Goal: Task Accomplishment & Management: Use online tool/utility

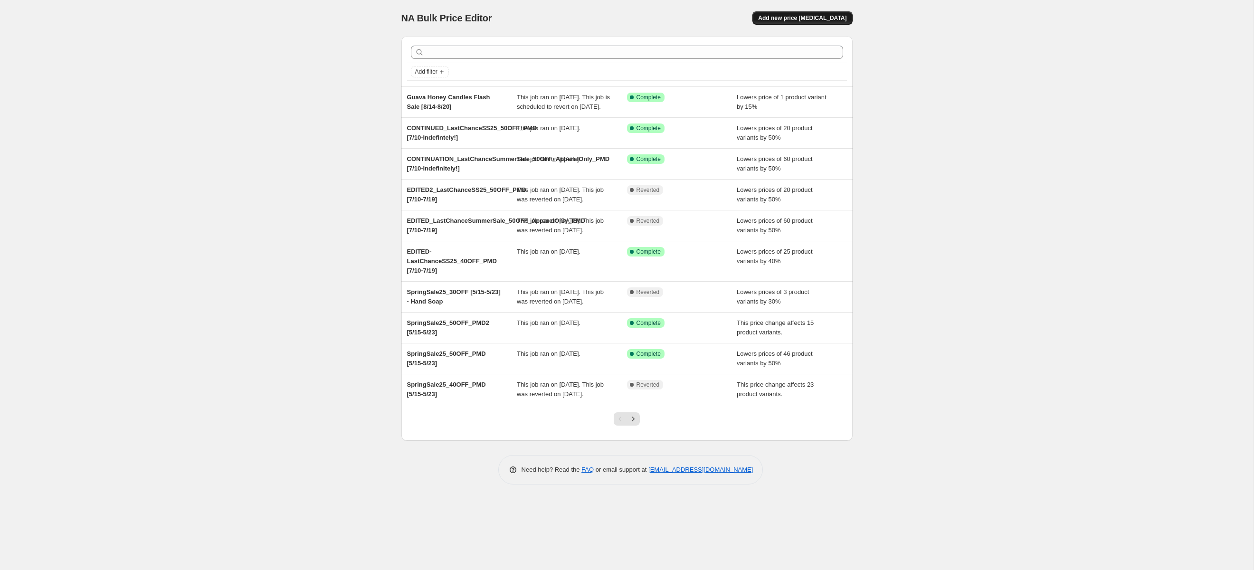
click at [810, 16] on span "Add new price [MEDICAL_DATA]" at bounding box center [802, 18] width 88 height 8
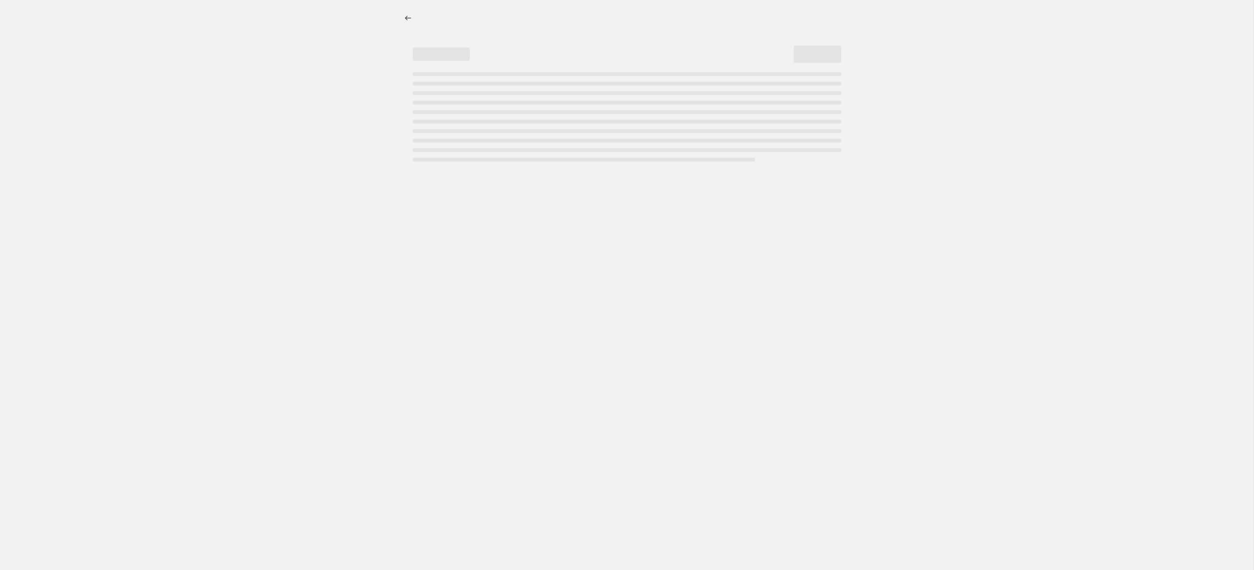
select select "percentage"
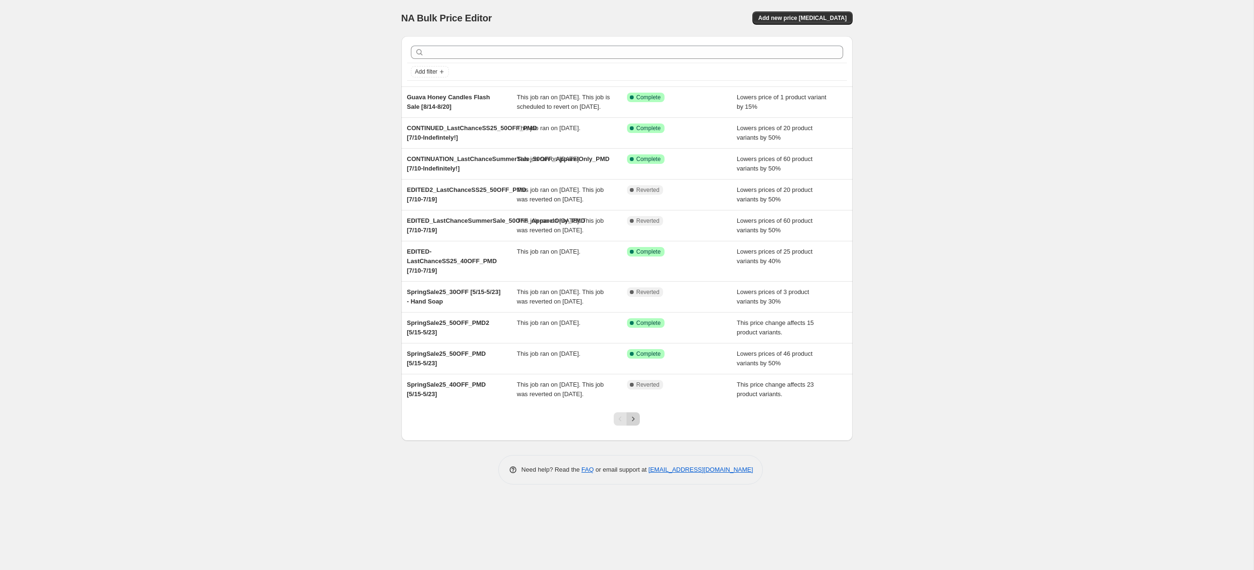
click at [635, 424] on icon "Next" at bounding box center [634, 419] width 10 height 10
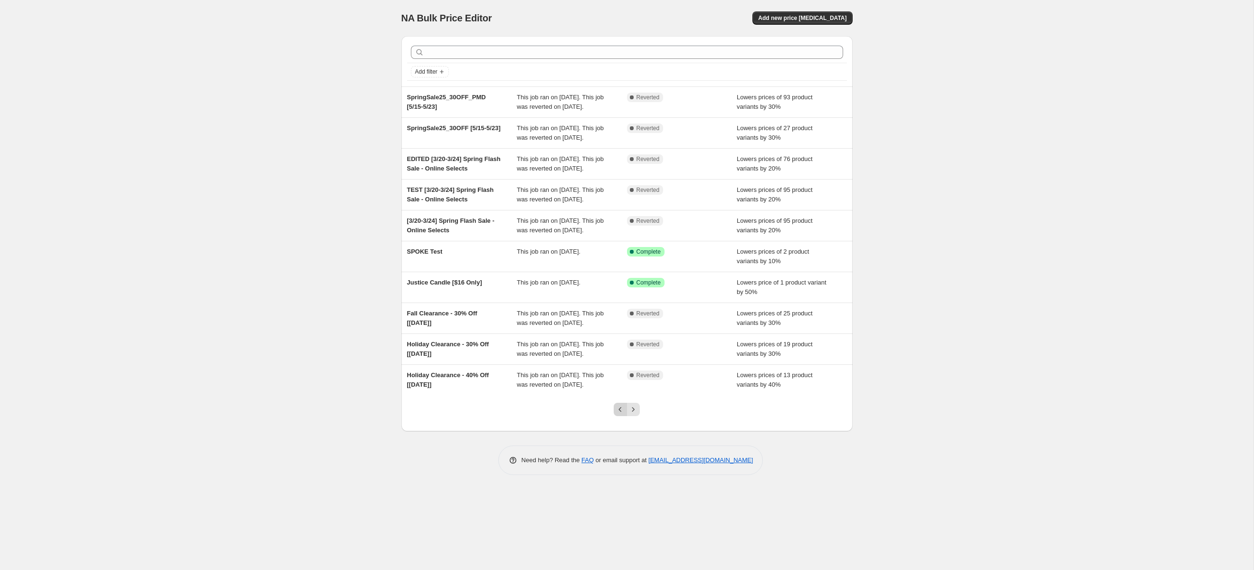
click at [617, 414] on icon "Previous" at bounding box center [621, 410] width 10 height 10
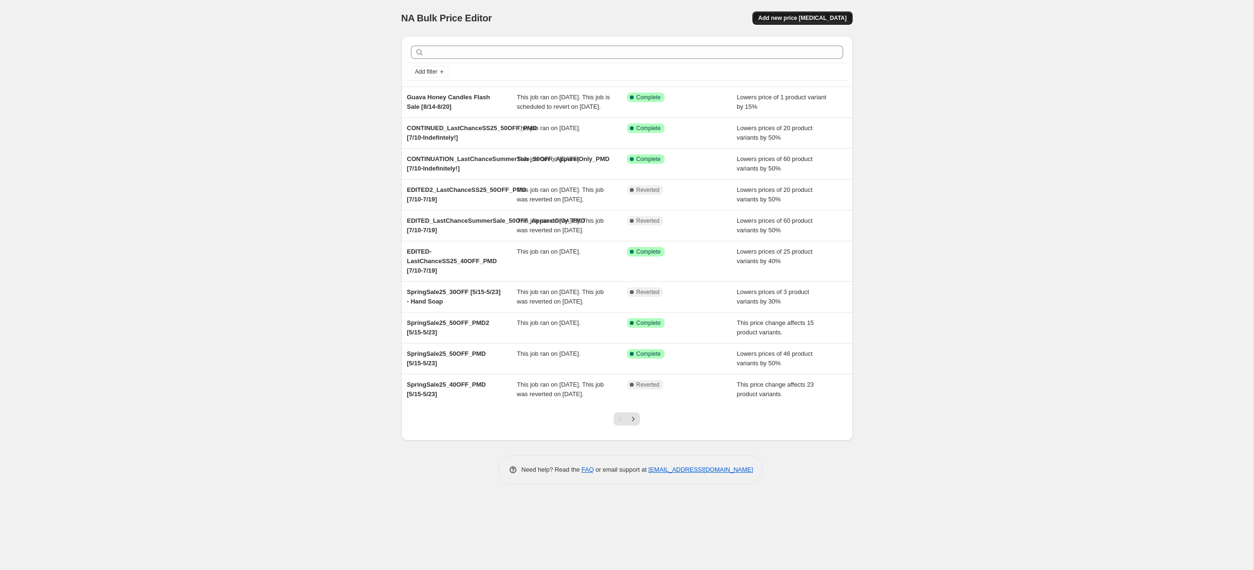
click at [784, 13] on button "Add new price [MEDICAL_DATA]" at bounding box center [803, 17] width 100 height 13
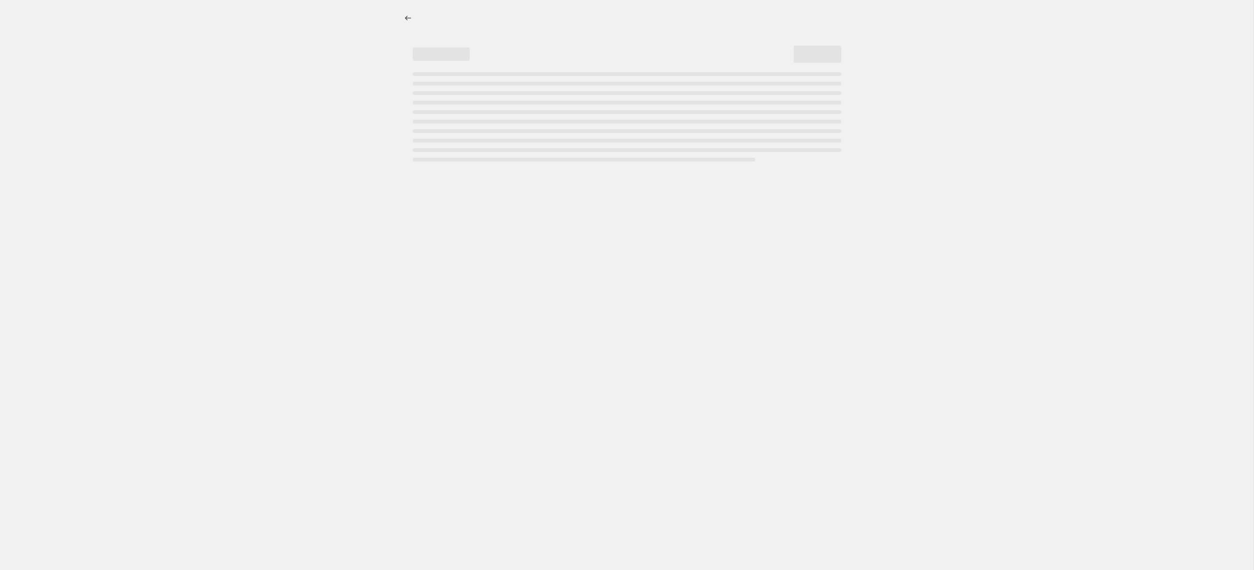
select select "percentage"
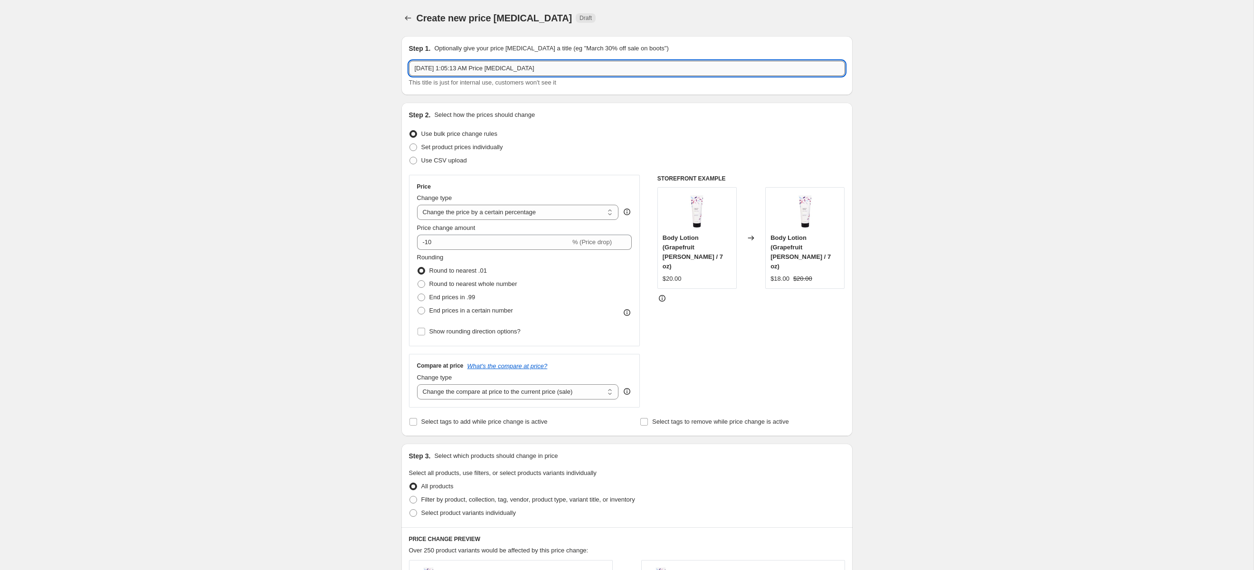
click at [587, 69] on input "[DATE] 1:05:13 AM Price [MEDICAL_DATA]" at bounding box center [627, 68] width 436 height 15
click at [561, 67] on input "[DATE] 1:05:13 AM Price [MEDICAL_DATA]" at bounding box center [627, 68] width 436 height 15
drag, startPoint x: 542, startPoint y: 67, endPoint x: 409, endPoint y: 68, distance: 133.0
click at [409, 68] on input "[DATE] 1:05:13 AM Price [MEDICAL_DATA]" at bounding box center [627, 68] width 436 height 15
paste input "L"
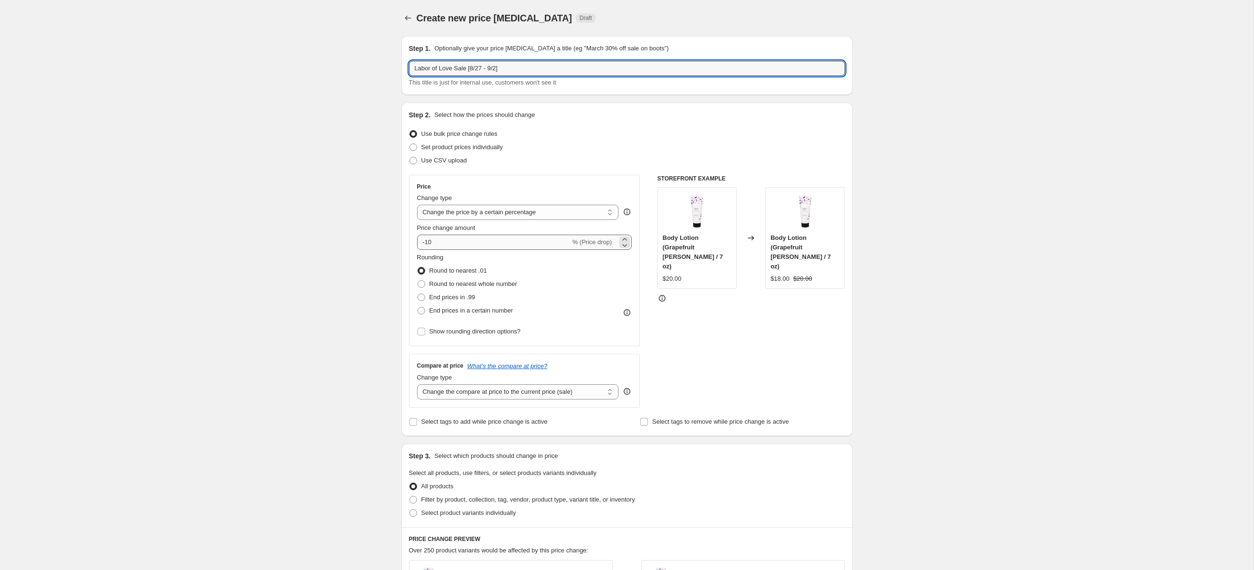
type input "Labor of Love Sale [8/27 - 9/2]"
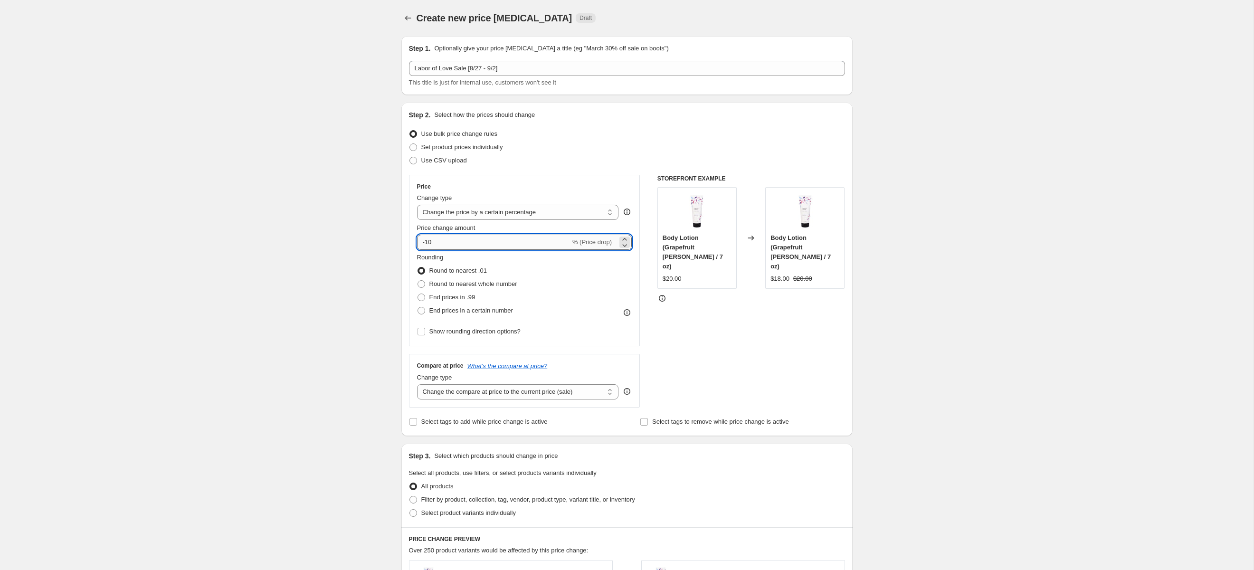
click at [455, 246] on input "-10" at bounding box center [493, 242] width 153 height 15
type input "-34"
click at [385, 349] on div "Create new price [MEDICAL_DATA]. This page is ready Create new price [MEDICAL_D…" at bounding box center [627, 475] width 1254 height 950
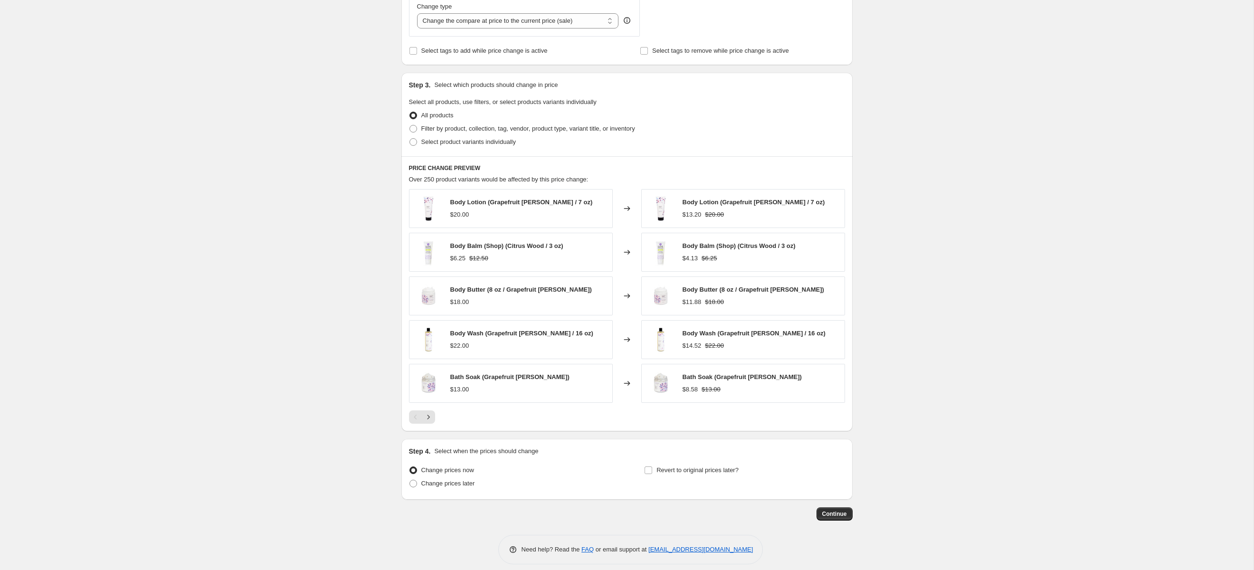
scroll to position [386, 0]
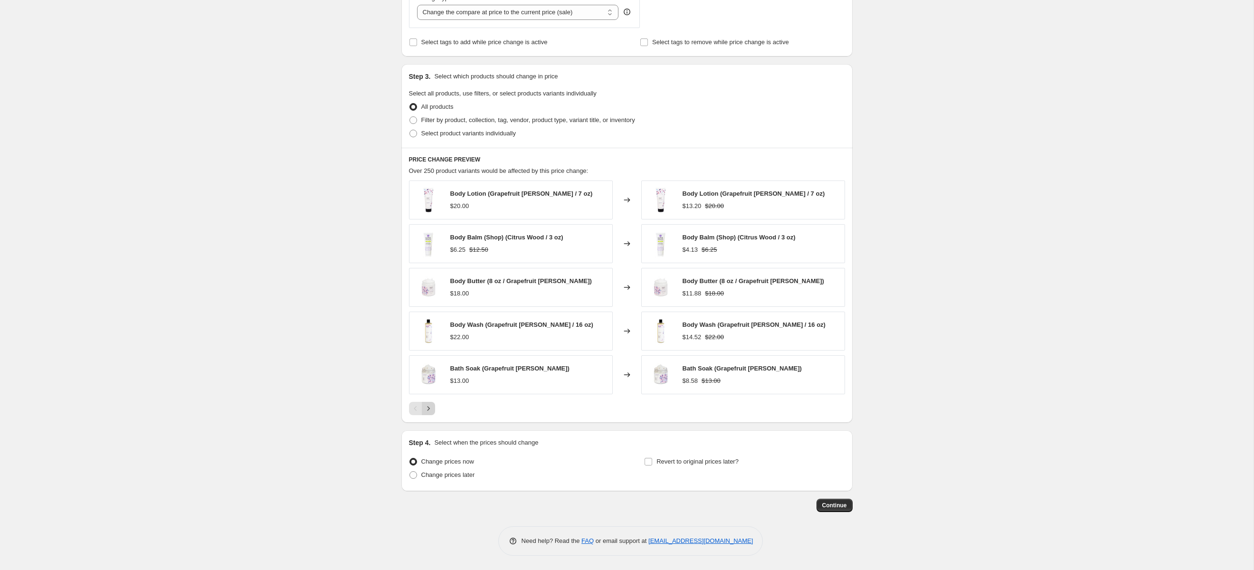
click at [424, 408] on icon "Next" at bounding box center [429, 409] width 10 height 10
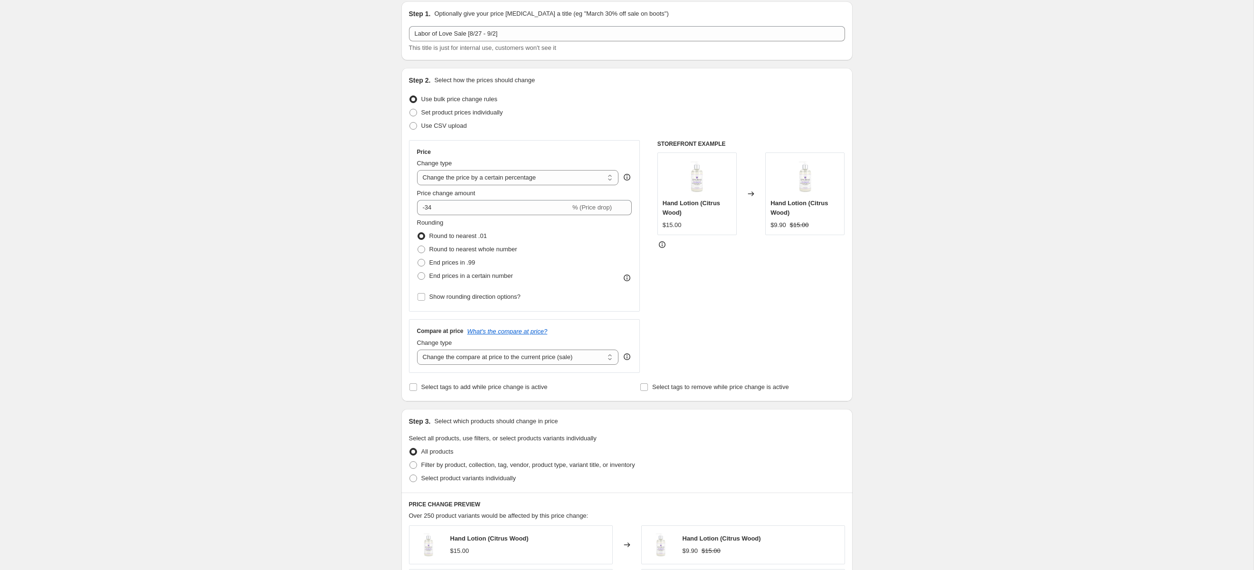
scroll to position [0, 0]
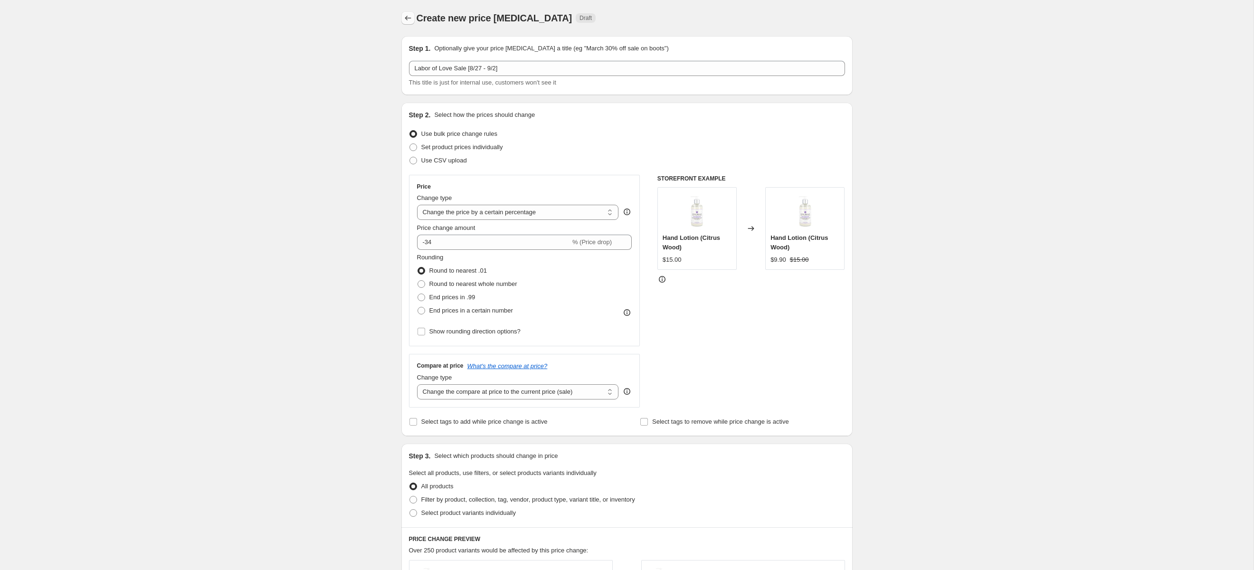
click at [403, 20] on icon "Price change jobs" at bounding box center [408, 18] width 10 height 10
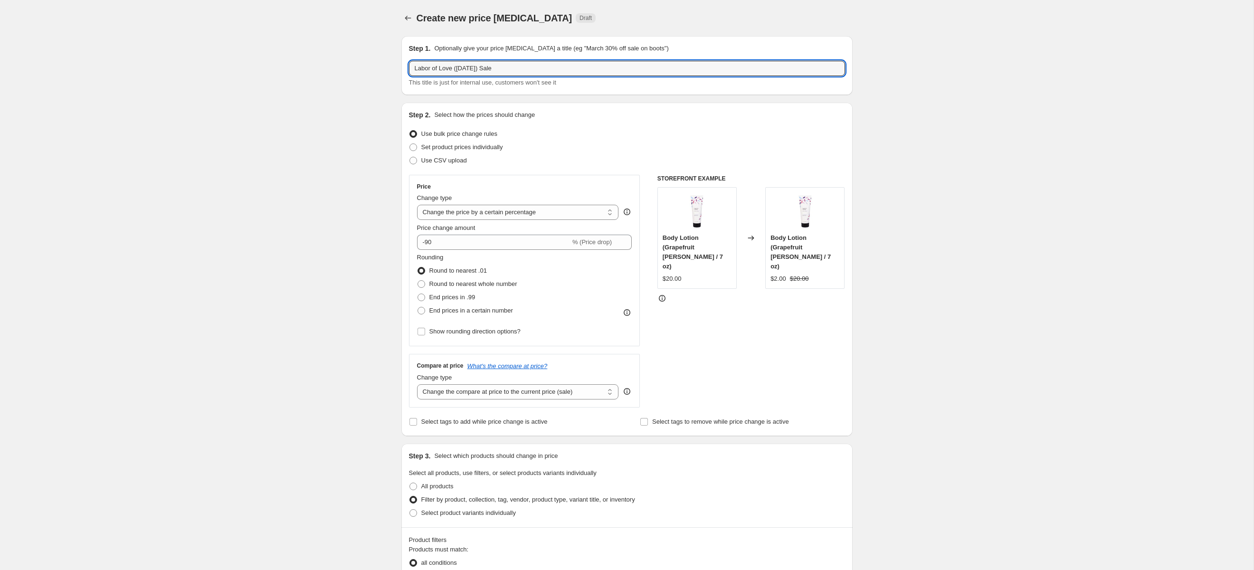
select select "percentage"
select select "collection"
click at [456, 244] on input "-90" at bounding box center [493, 242] width 153 height 15
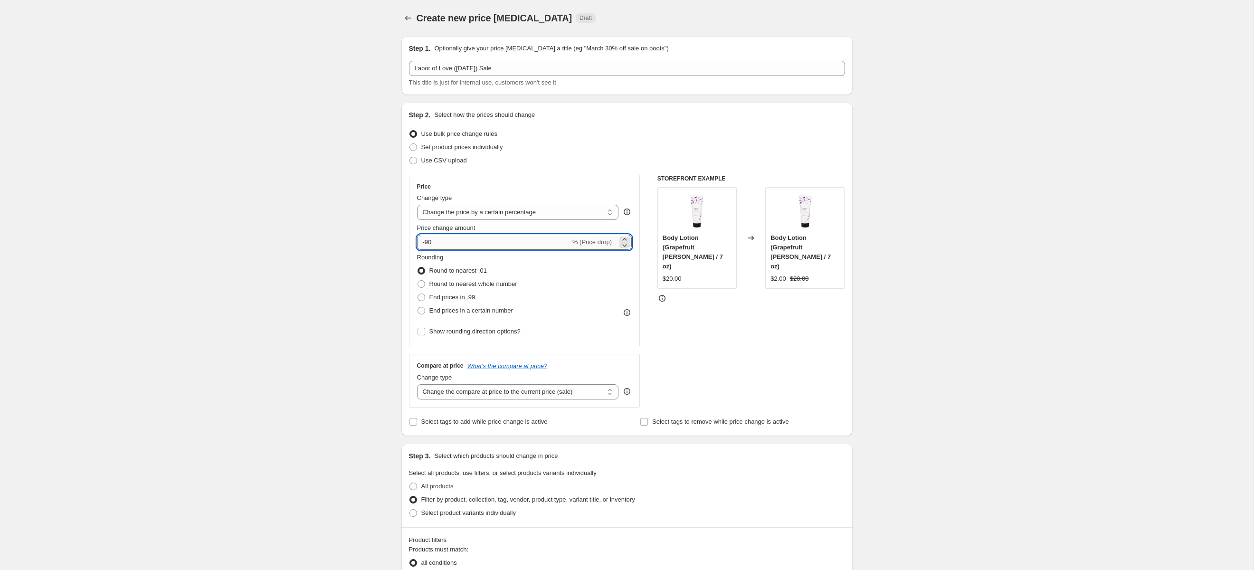
type input "-9"
type input "-15"
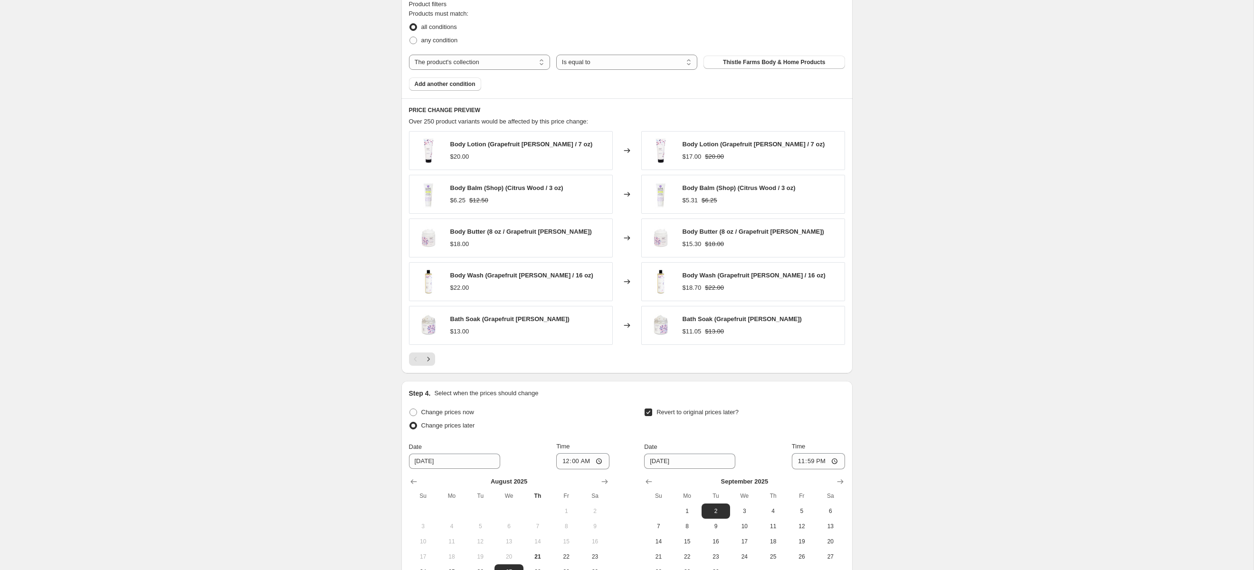
scroll to position [671, 0]
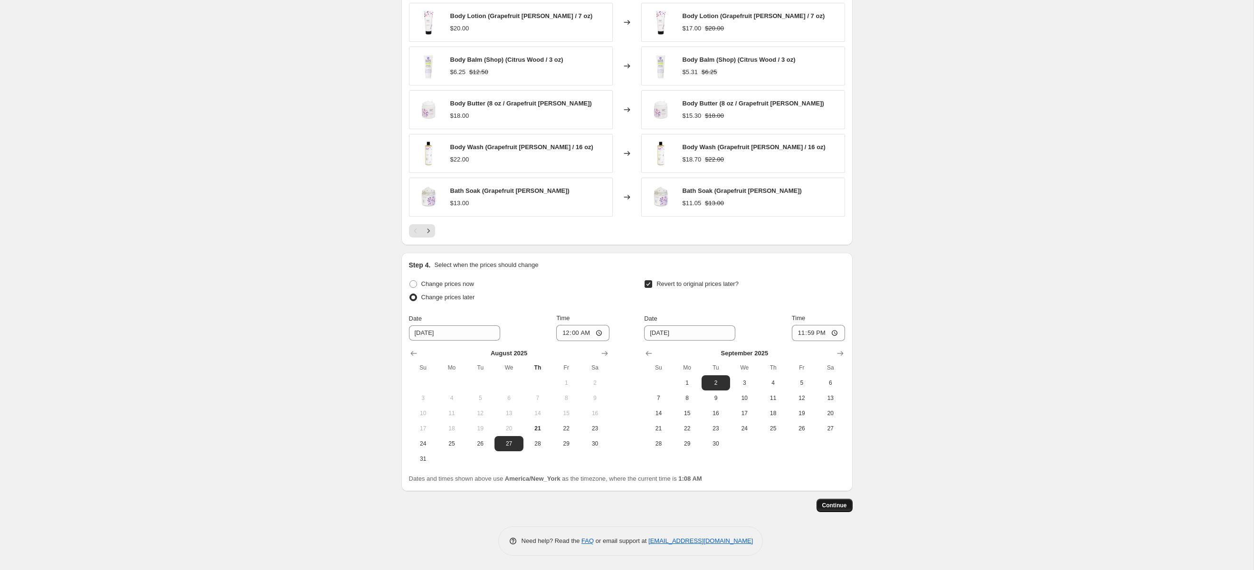
click at [841, 505] on span "Continue" at bounding box center [834, 506] width 25 height 8
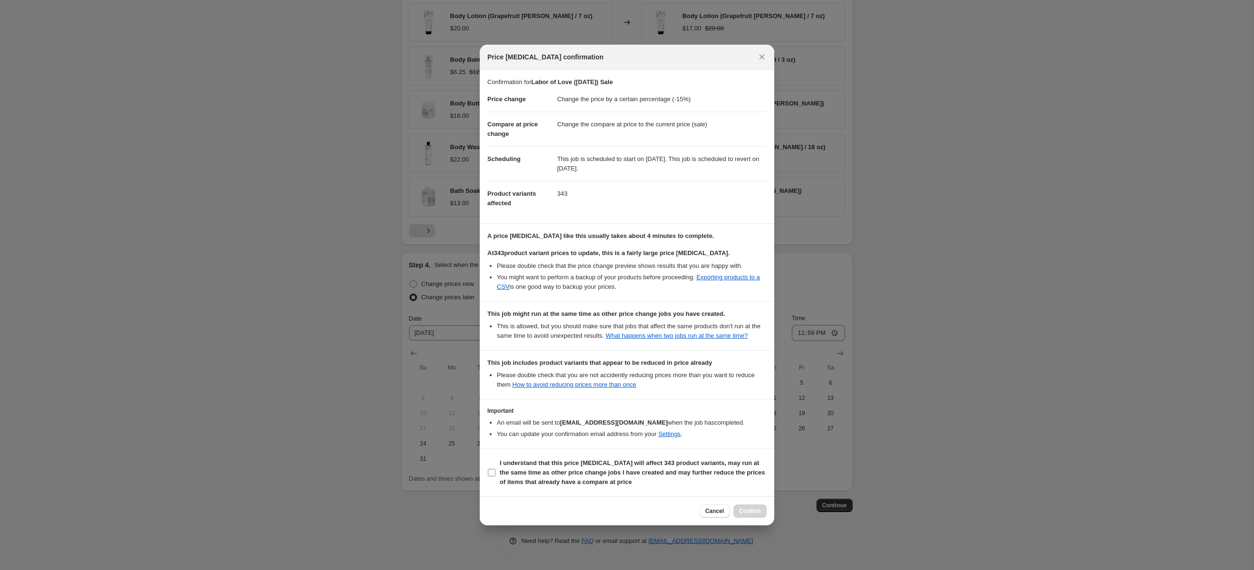
click at [520, 469] on b "I understand that this price change job will affect 343 product variants, may r…" at bounding box center [632, 472] width 265 height 26
click at [496, 469] on input "I understand that this price change job will affect 343 product variants, may r…" at bounding box center [492, 473] width 8 height 8
checkbox input "true"
click at [706, 513] on button "Cancel" at bounding box center [715, 511] width 30 height 13
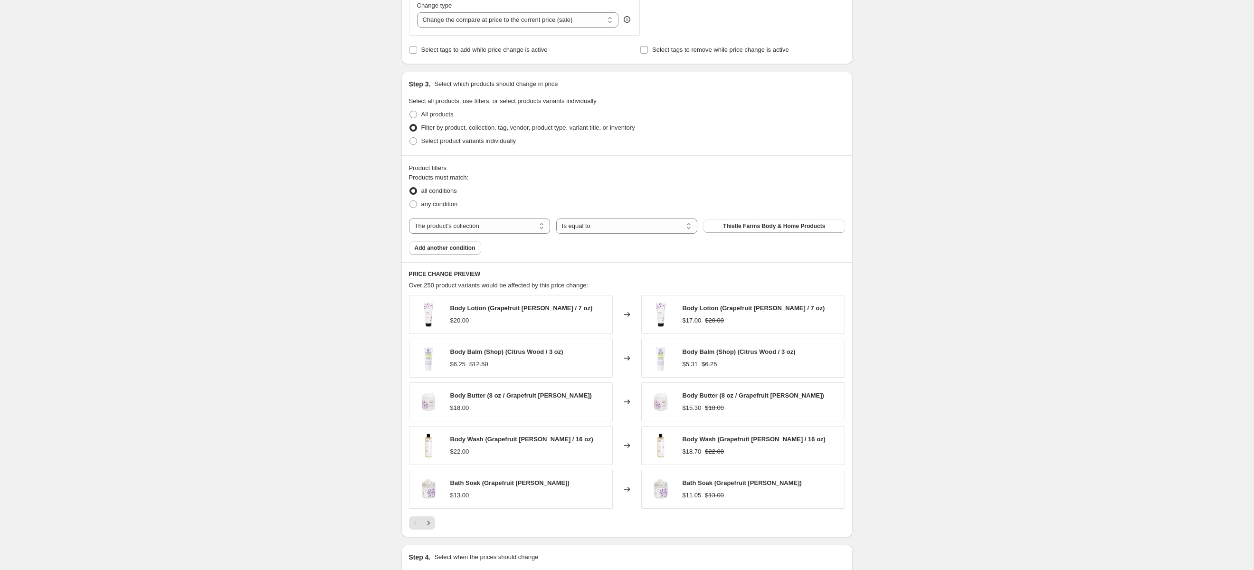
scroll to position [373, 0]
click at [764, 225] on button "Thistle Farms Body & Home Products" at bounding box center [774, 225] width 141 height 13
click at [429, 527] on icon "Next" at bounding box center [429, 523] width 10 height 10
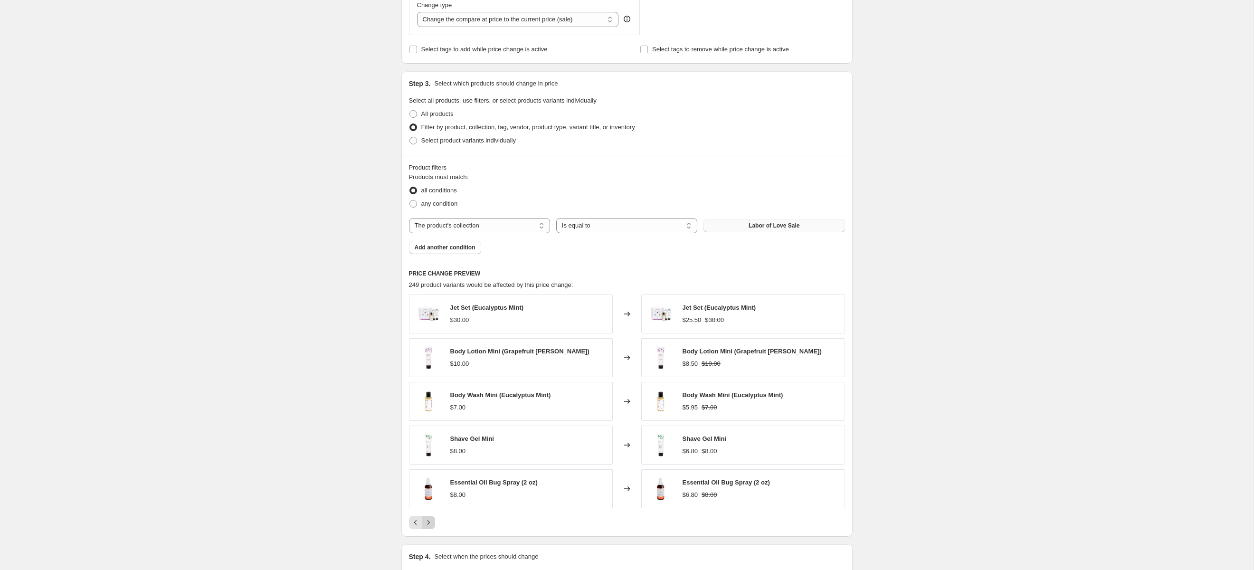
click at [429, 527] on icon "Next" at bounding box center [429, 523] width 10 height 10
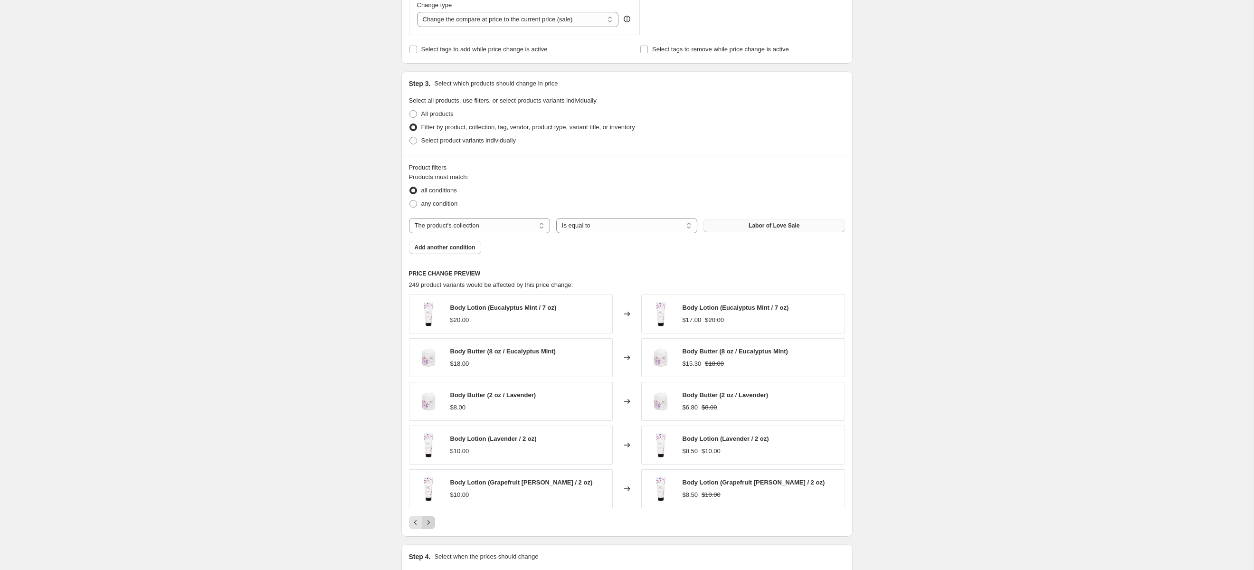
click at [429, 527] on icon "Next" at bounding box center [429, 523] width 10 height 10
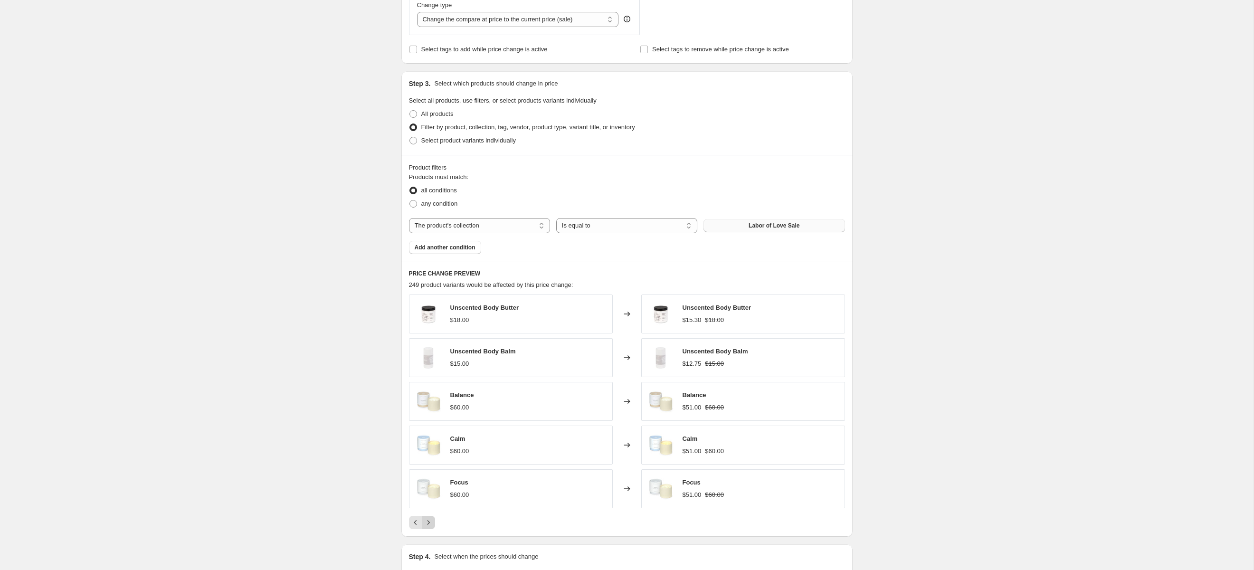
click at [429, 527] on icon "Next" at bounding box center [429, 523] width 10 height 10
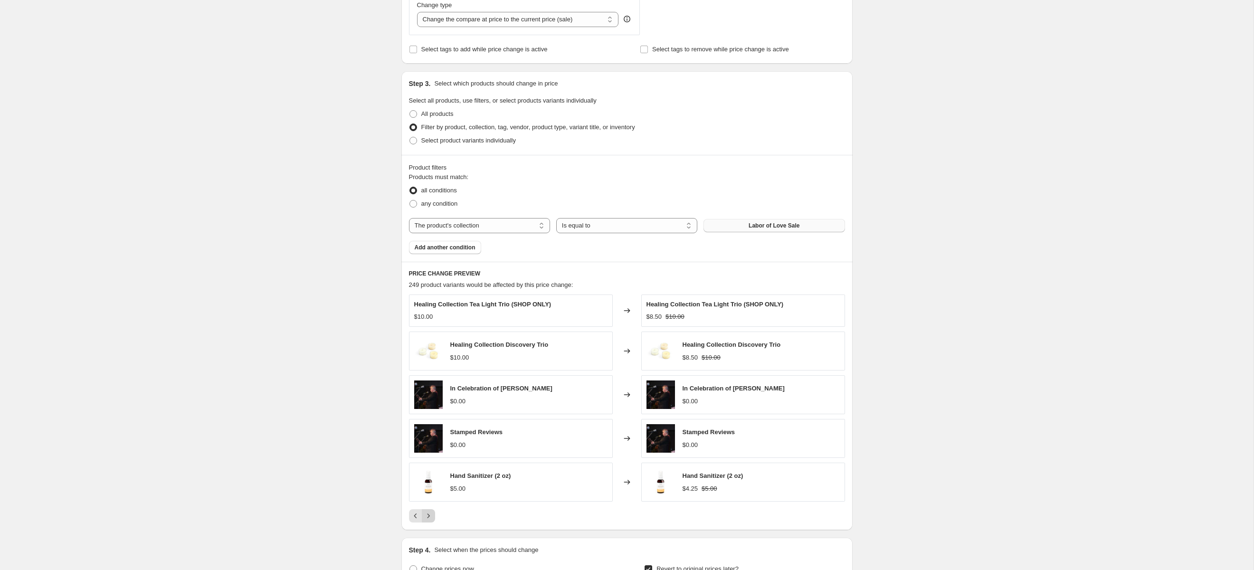
click at [428, 518] on icon "Next" at bounding box center [428, 516] width 2 height 4
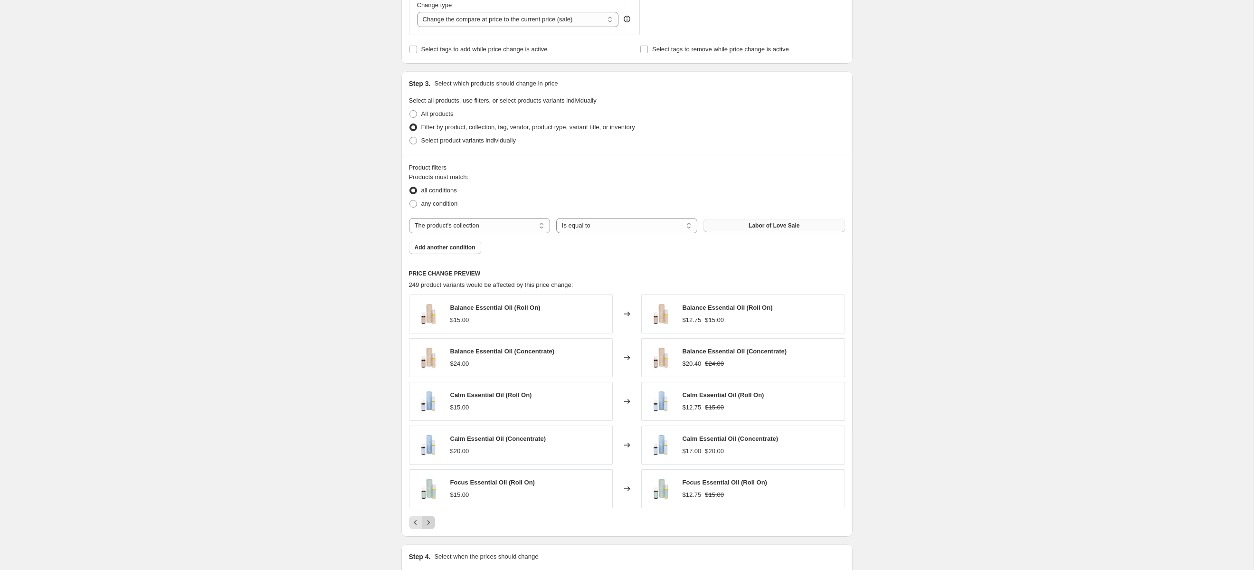
click at [431, 527] on icon "Next" at bounding box center [429, 523] width 10 height 10
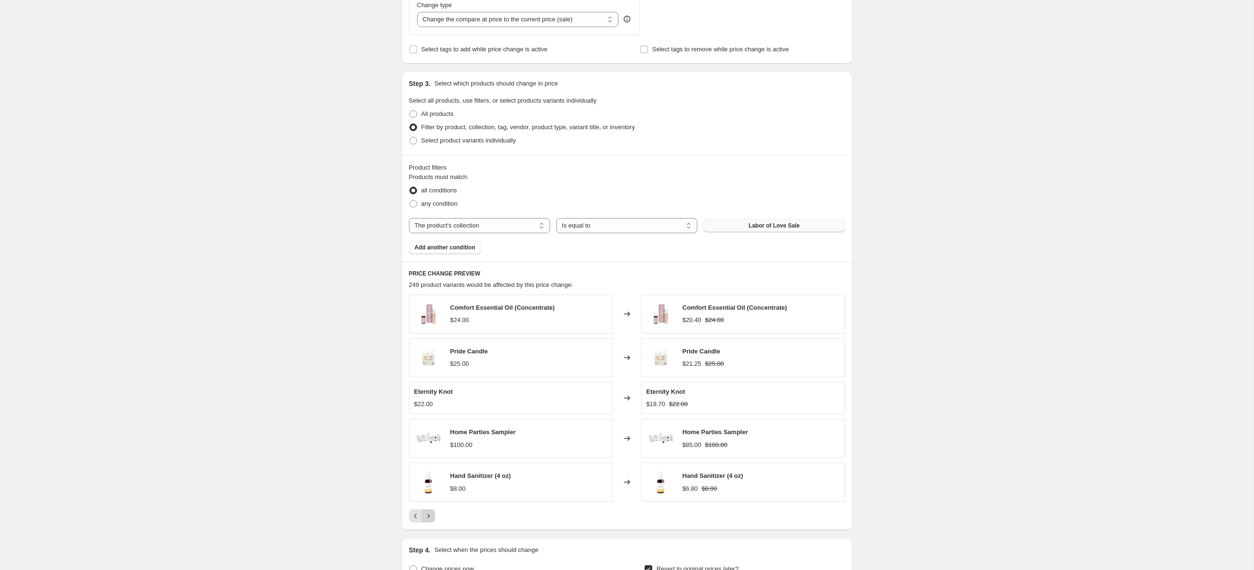
click at [429, 523] on button "Next" at bounding box center [428, 515] width 13 height 13
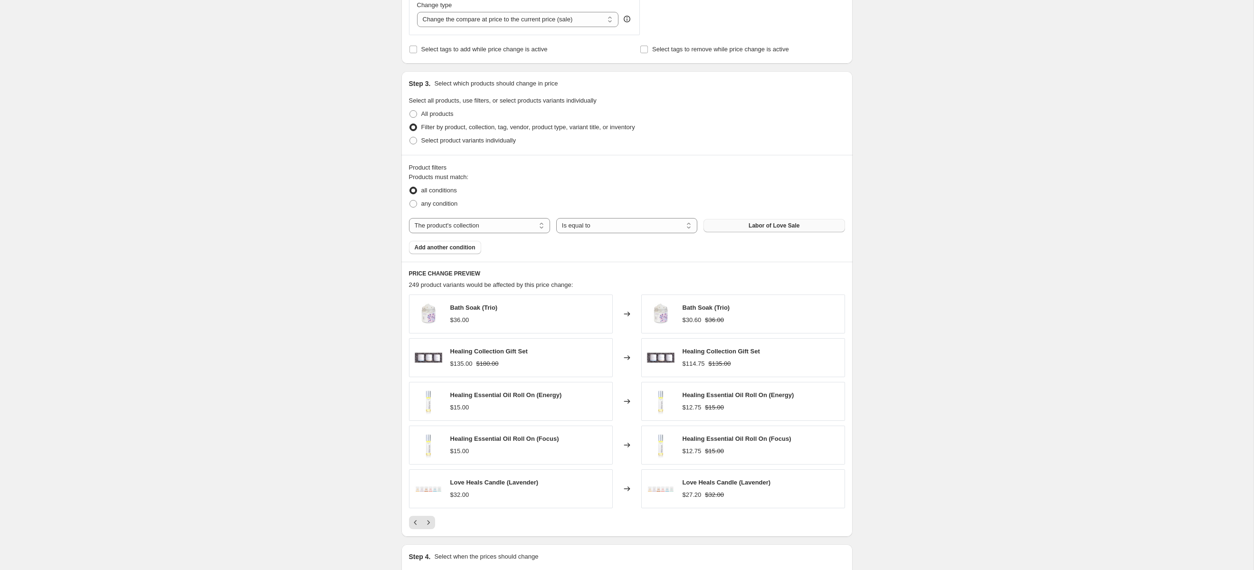
click at [761, 229] on span "Labor of Love Sale" at bounding box center [774, 226] width 51 height 8
click at [750, 228] on span "Labor of Love Sale" at bounding box center [774, 226] width 51 height 8
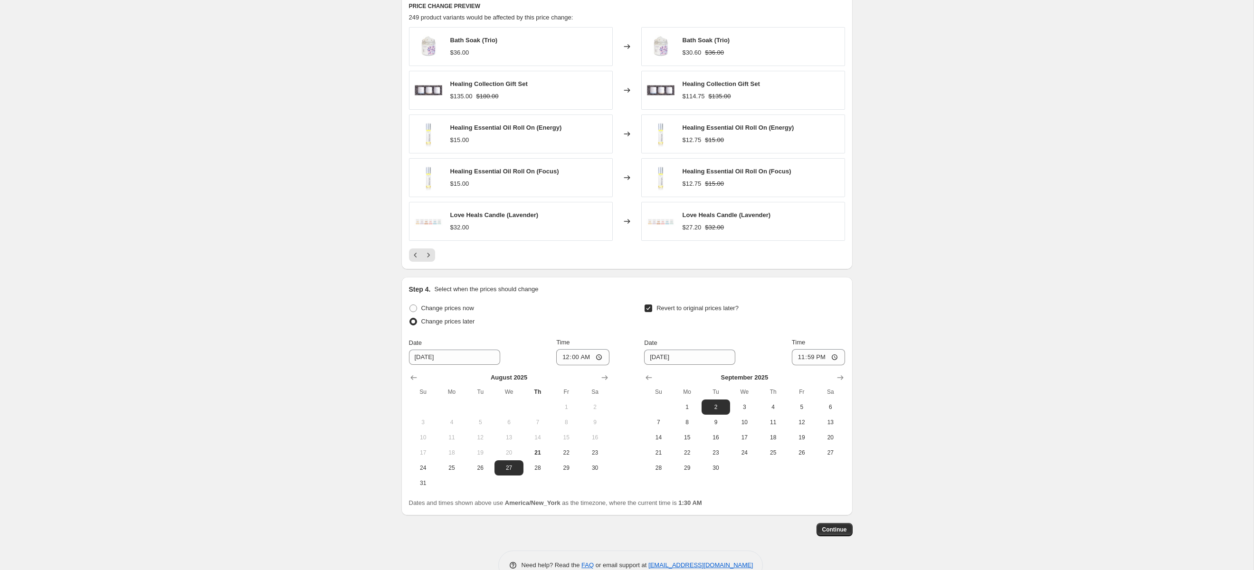
scroll to position [671, 0]
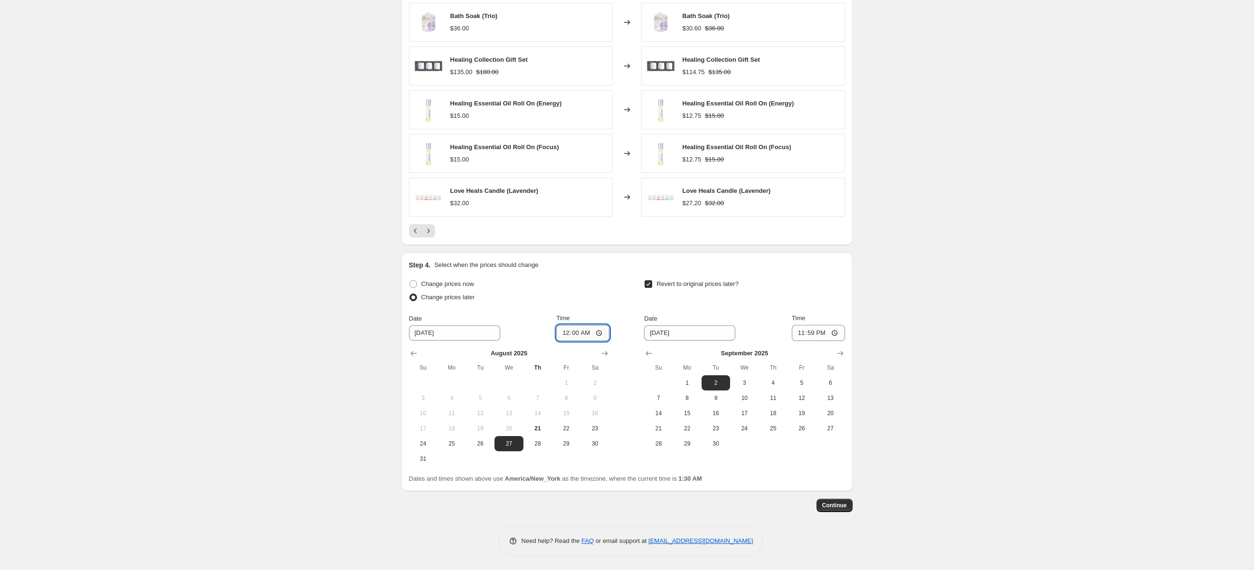
click at [564, 336] on input "00:00" at bounding box center [582, 333] width 53 height 16
click at [575, 334] on input "00:00" at bounding box center [582, 333] width 53 height 16
click at [575, 334] on input "00:30" at bounding box center [582, 333] width 53 height 16
type input "00:15"
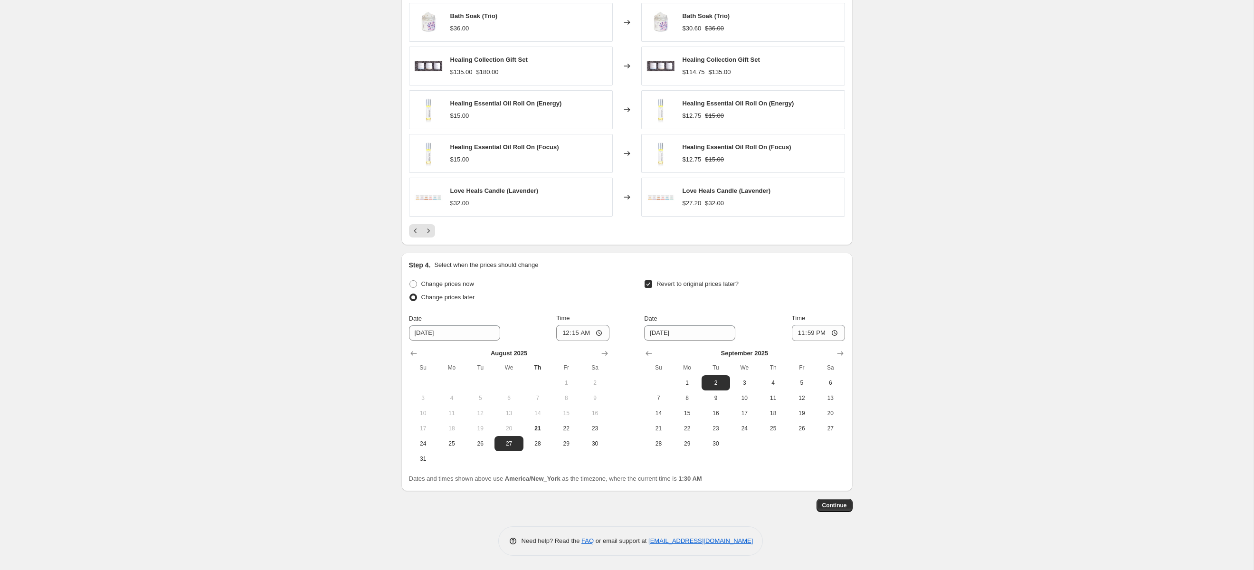
click at [604, 304] on div "Change prices later" at bounding box center [509, 297] width 201 height 13
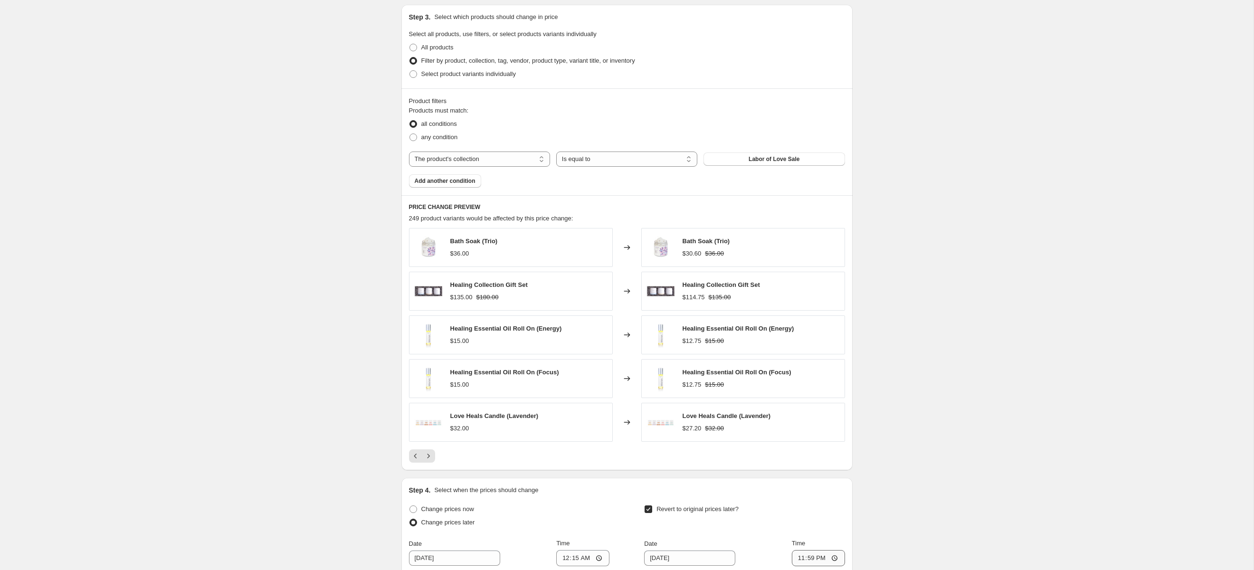
scroll to position [440, 0]
click at [418, 460] on icon "Previous" at bounding box center [416, 456] width 10 height 10
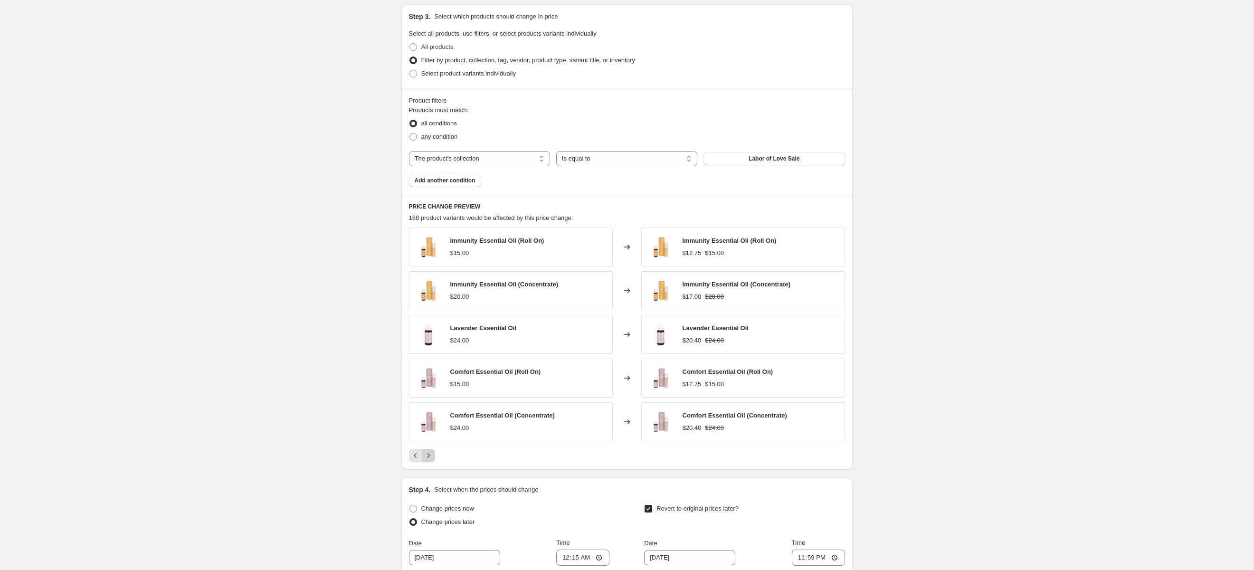
click at [426, 460] on icon "Next" at bounding box center [429, 456] width 10 height 10
click at [413, 460] on icon "Previous" at bounding box center [416, 456] width 10 height 10
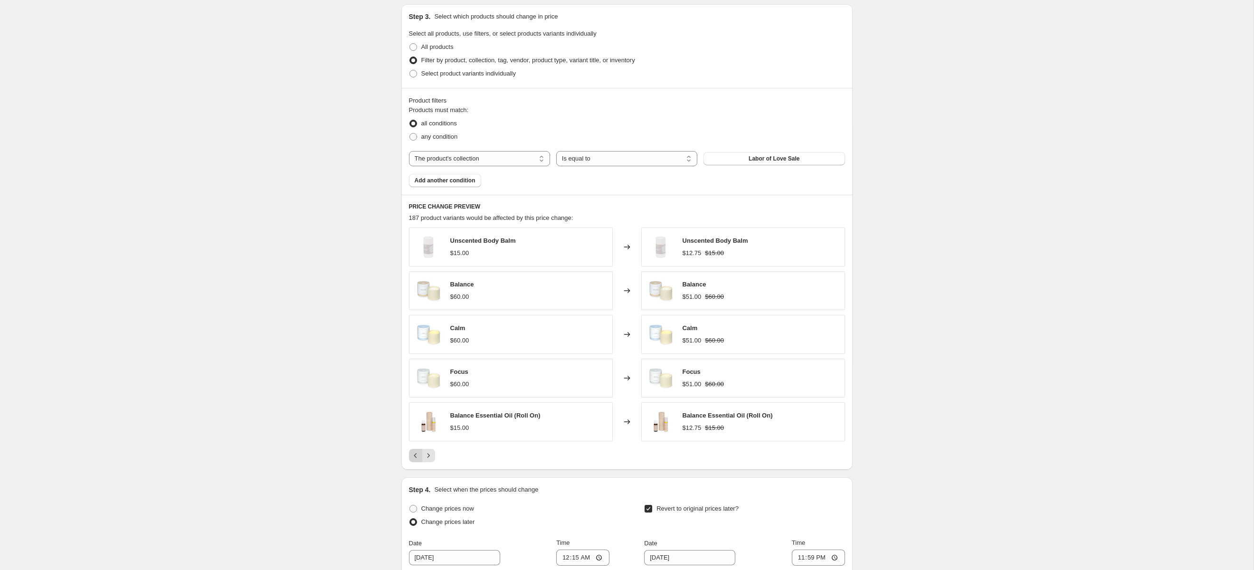
click at [413, 460] on icon "Previous" at bounding box center [416, 456] width 10 height 10
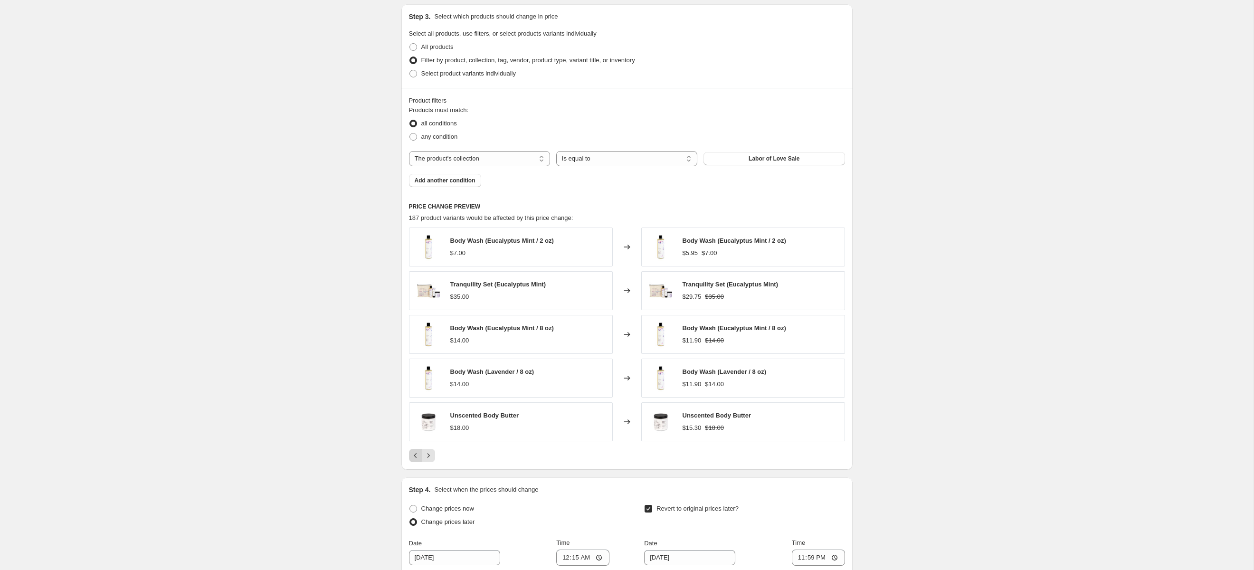
click at [413, 460] on icon "Previous" at bounding box center [416, 456] width 10 height 10
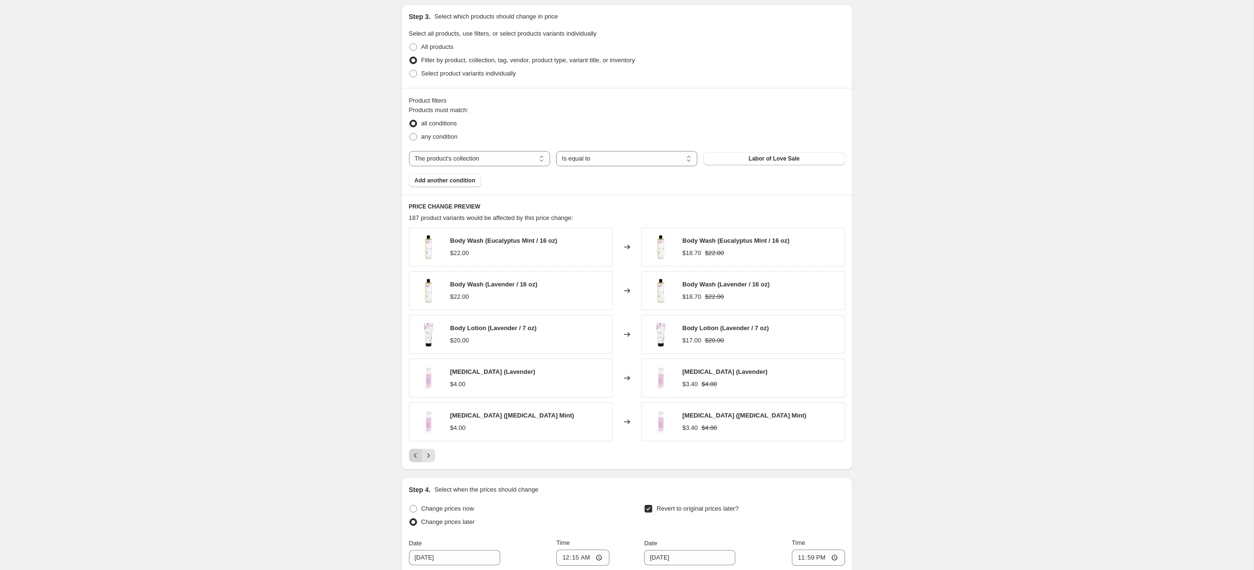
click at [413, 460] on icon "Previous" at bounding box center [416, 456] width 10 height 10
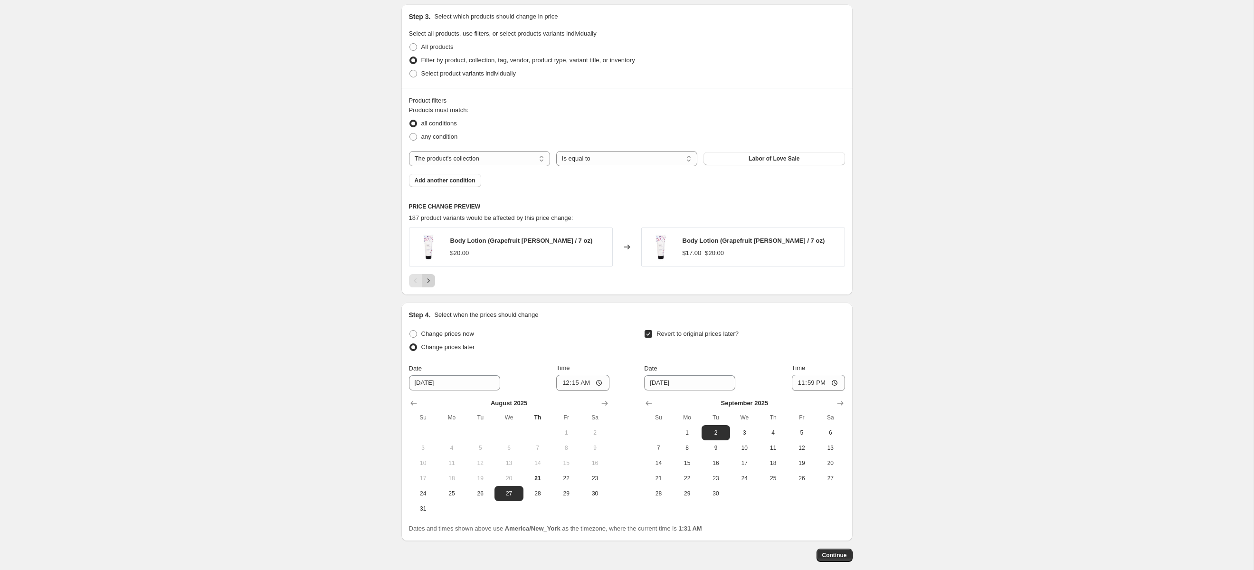
click at [432, 285] on icon "Next" at bounding box center [429, 281] width 10 height 10
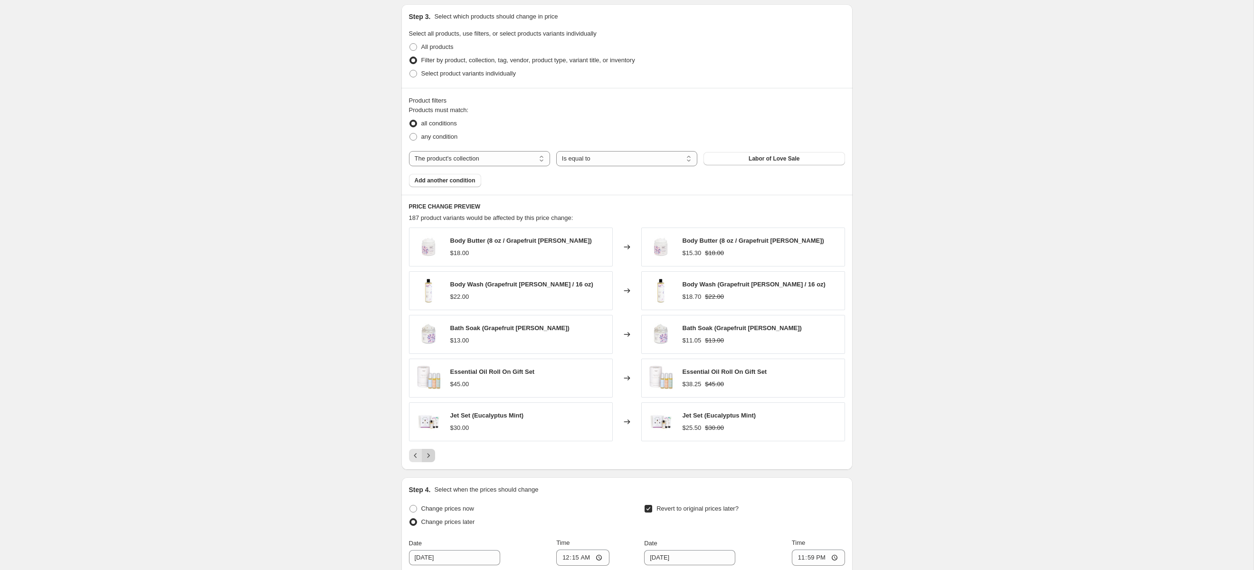
click at [427, 459] on icon "Next" at bounding box center [429, 456] width 10 height 10
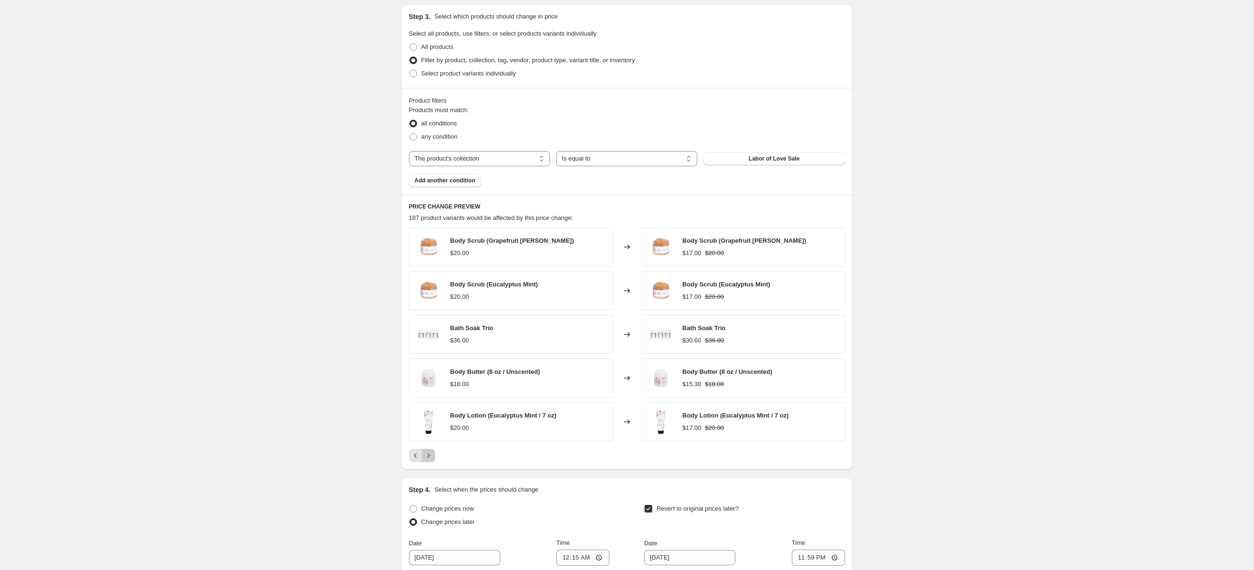
click at [427, 459] on icon "Next" at bounding box center [429, 456] width 10 height 10
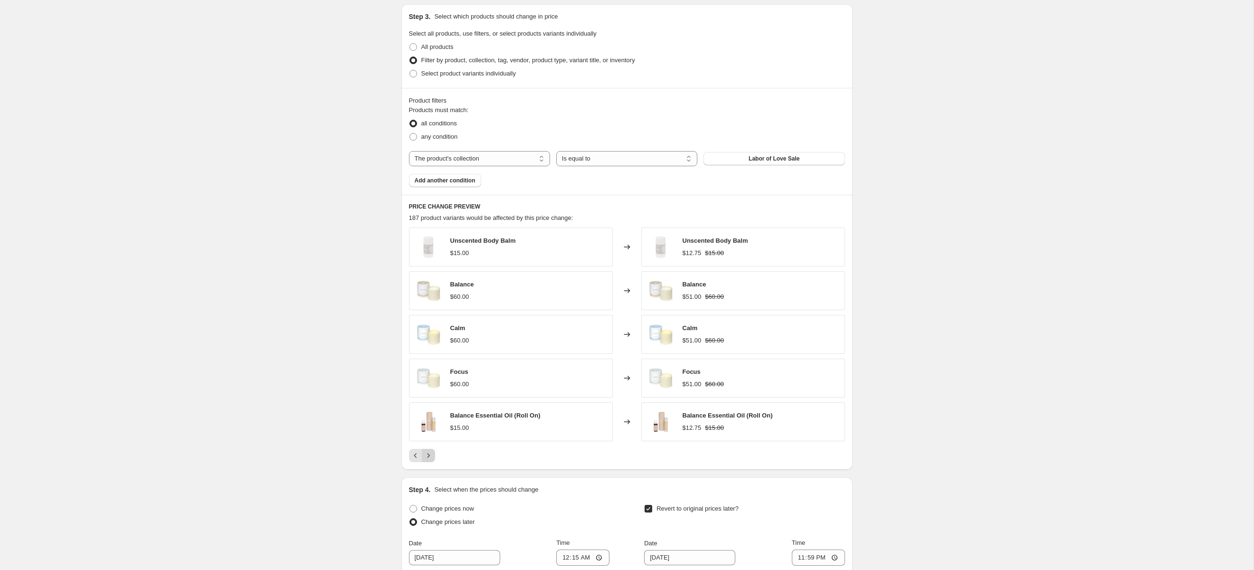
click at [427, 459] on icon "Next" at bounding box center [429, 456] width 10 height 10
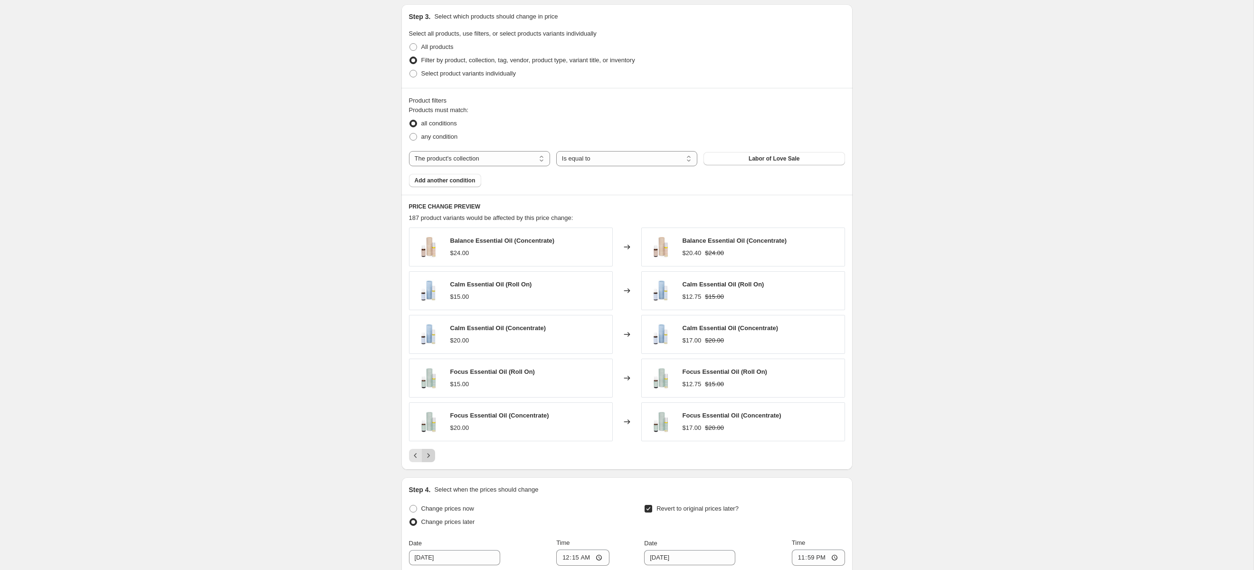
click at [427, 459] on icon "Next" at bounding box center [429, 456] width 10 height 10
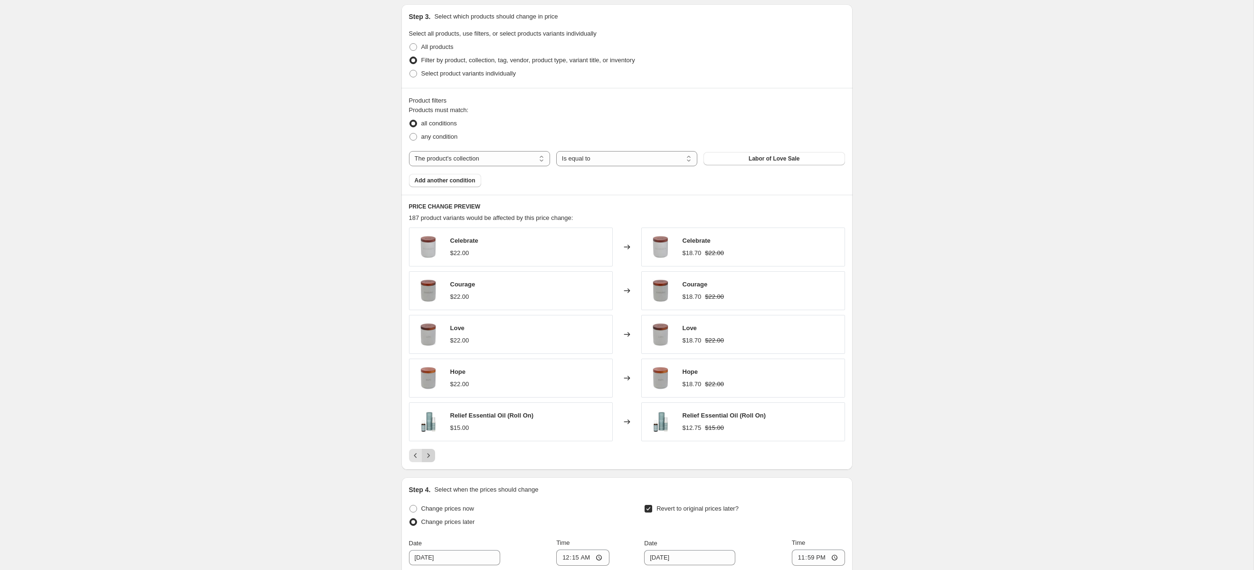
click at [427, 459] on icon "Next" at bounding box center [429, 456] width 10 height 10
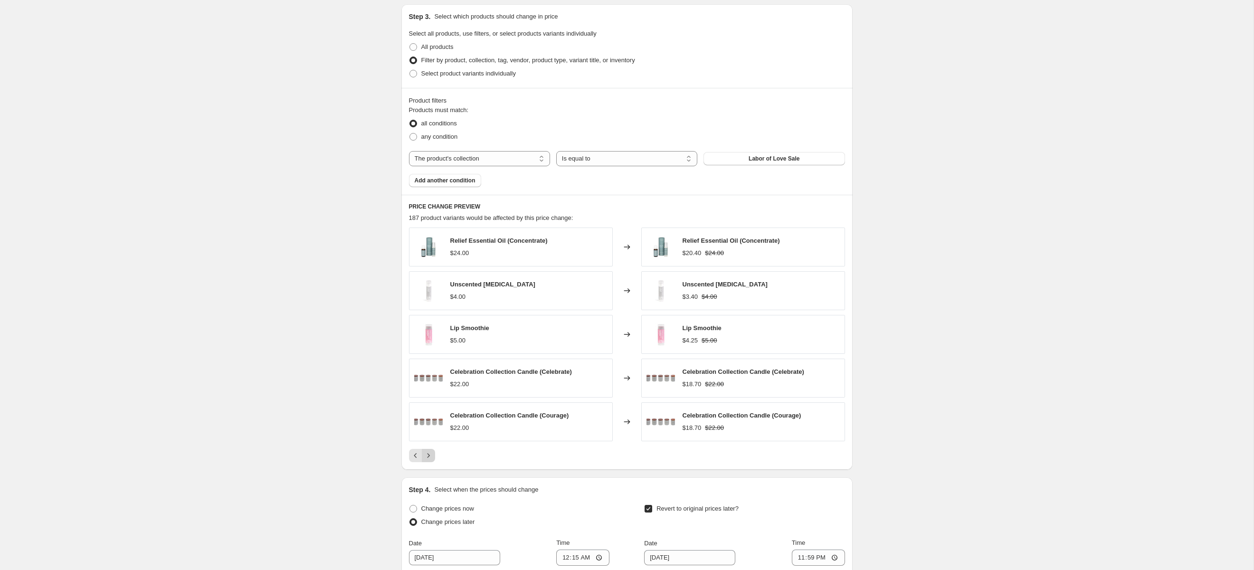
click at [427, 459] on icon "Next" at bounding box center [429, 456] width 10 height 10
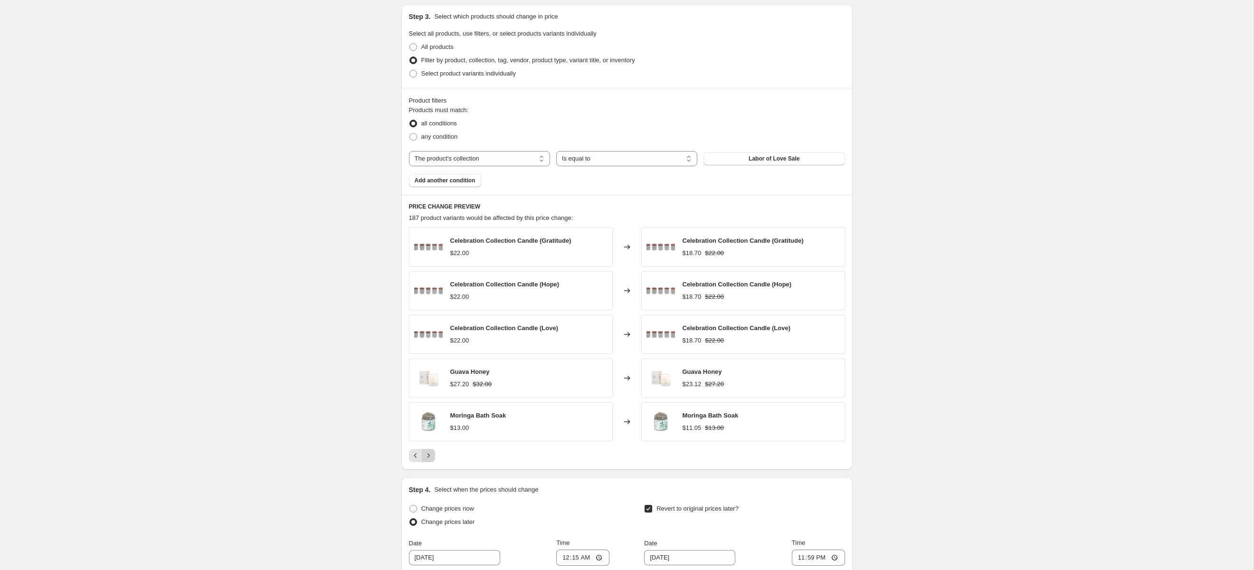
click at [427, 459] on icon "Next" at bounding box center [429, 456] width 10 height 10
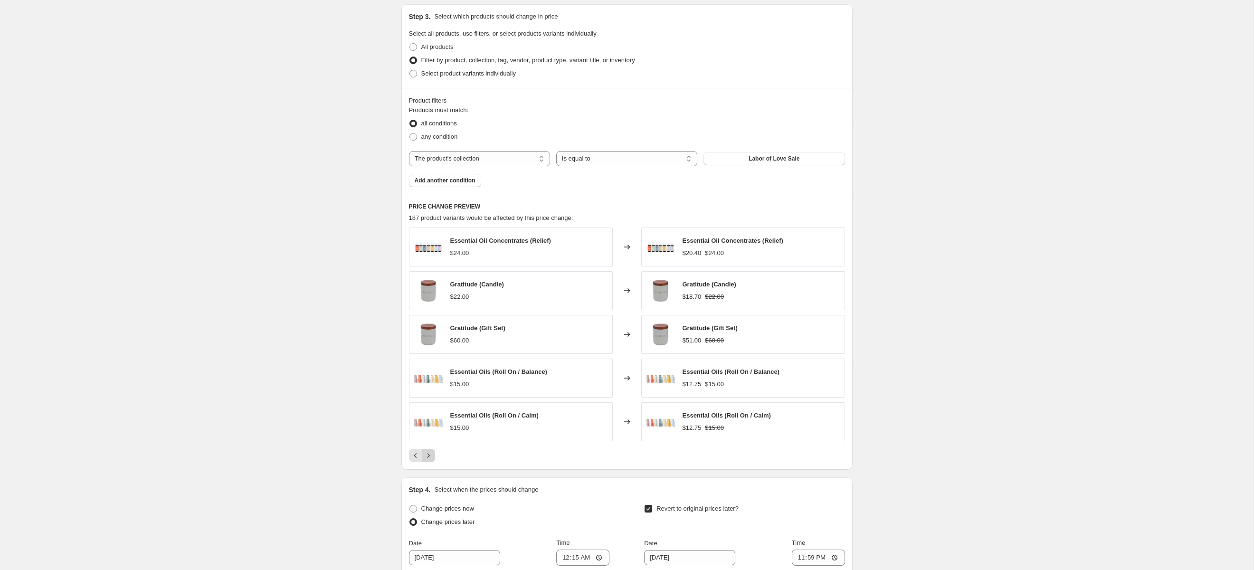
click at [427, 459] on icon "Next" at bounding box center [429, 456] width 10 height 10
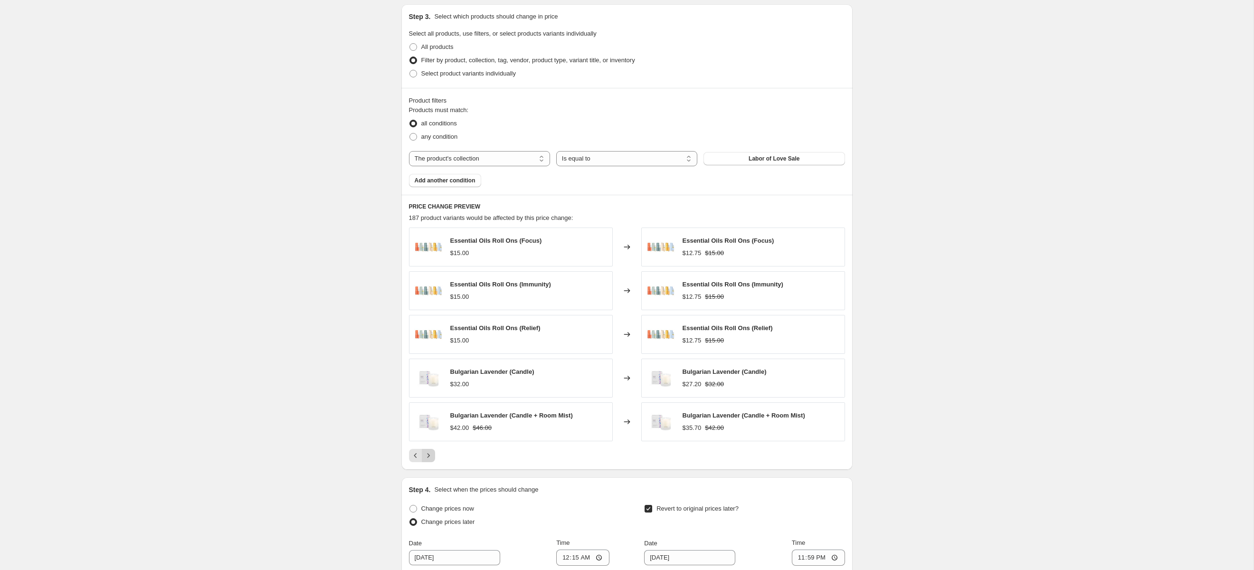
click at [427, 459] on icon "Next" at bounding box center [429, 456] width 10 height 10
click at [417, 460] on icon "Previous" at bounding box center [416, 456] width 10 height 10
click at [430, 460] on icon "Next" at bounding box center [429, 456] width 10 height 10
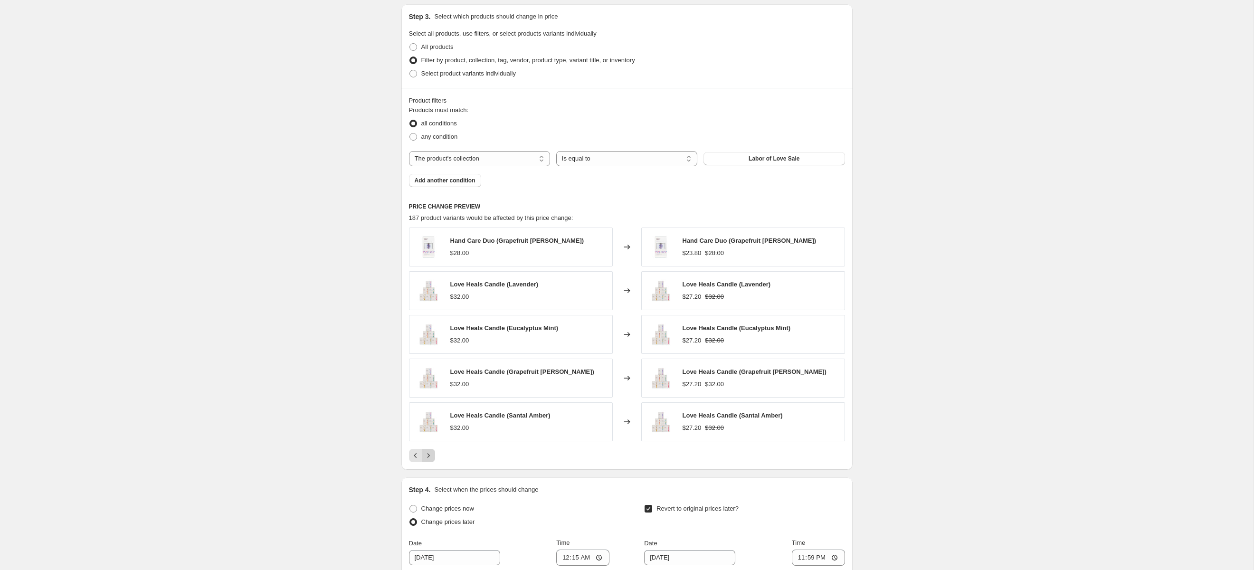
click at [430, 460] on icon "Next" at bounding box center [429, 456] width 10 height 10
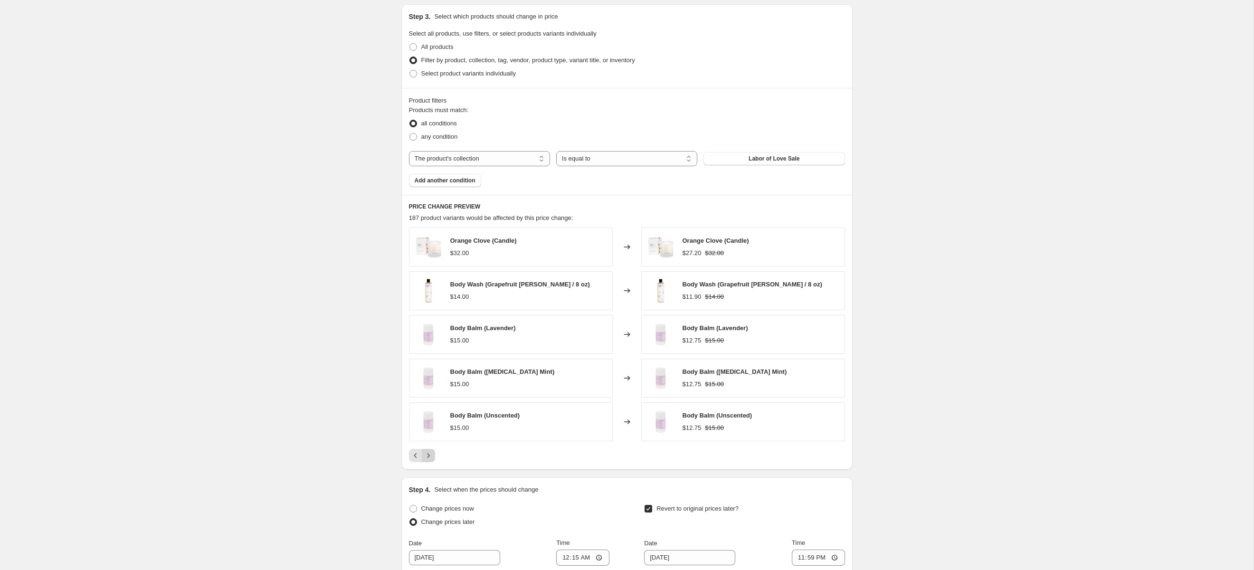
click at [430, 460] on icon "Next" at bounding box center [429, 456] width 10 height 10
click at [430, 461] on div "Eucalyptus Mint Body Wash (Eucalyptus Mint / 16 oz) $22.00 Changed to Eucalyptu…" at bounding box center [627, 345] width 436 height 235
click at [432, 460] on icon "Next" at bounding box center [429, 456] width 10 height 10
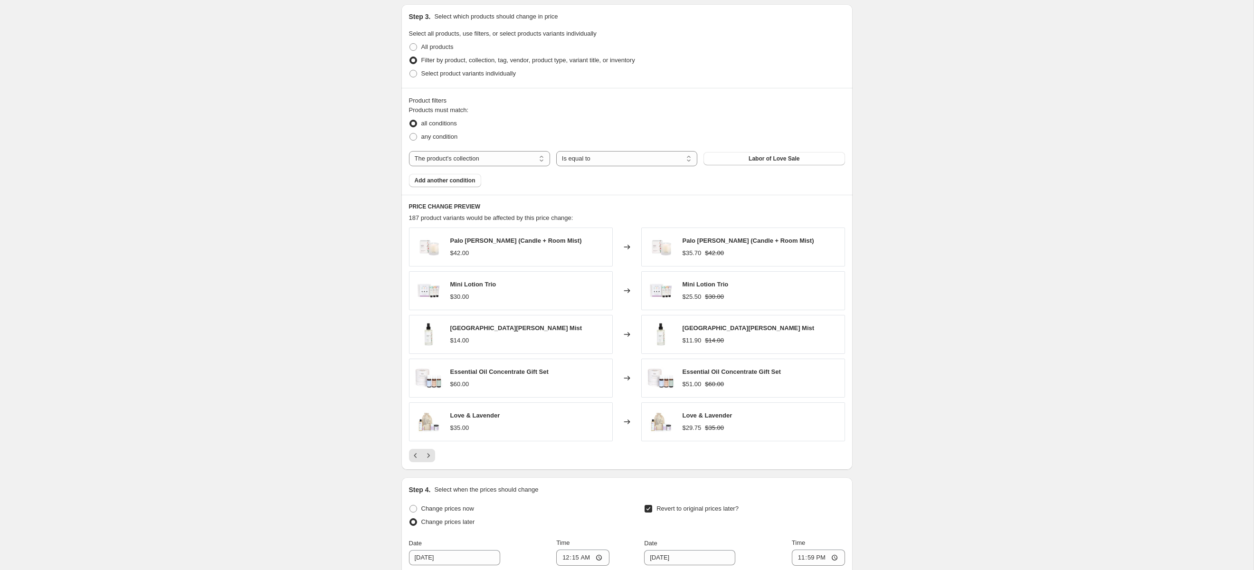
click at [432, 469] on div "PRICE CHANGE PREVIEW 187 product variants would be affected by this price chang…" at bounding box center [627, 332] width 451 height 275
click at [429, 460] on icon "Next" at bounding box center [429, 456] width 10 height 10
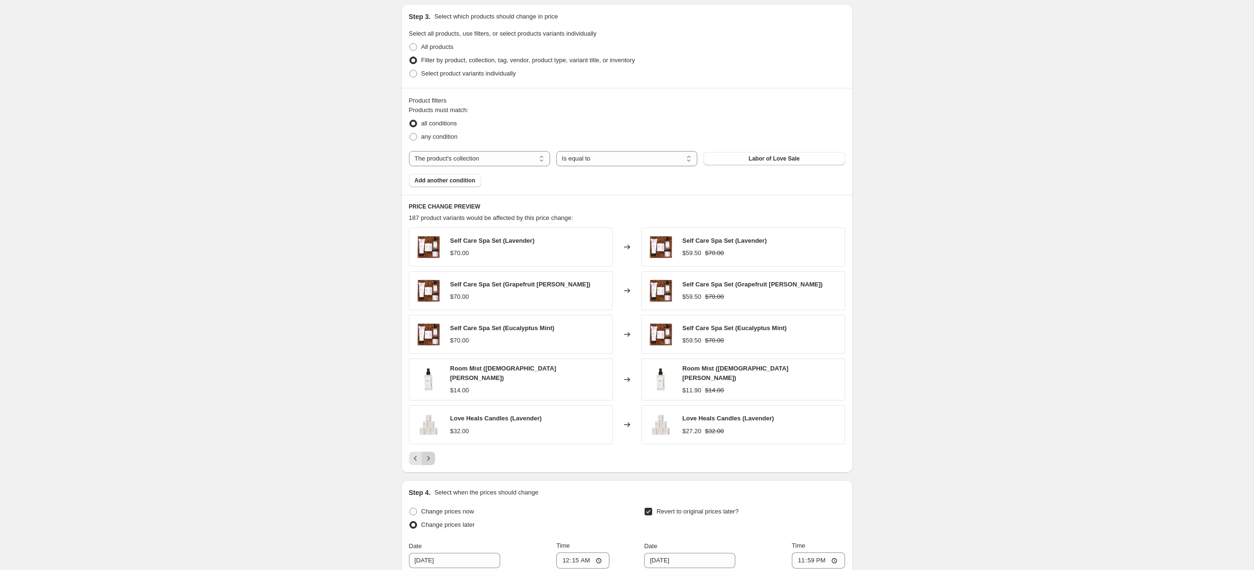
click at [429, 463] on icon "Next" at bounding box center [429, 459] width 10 height 10
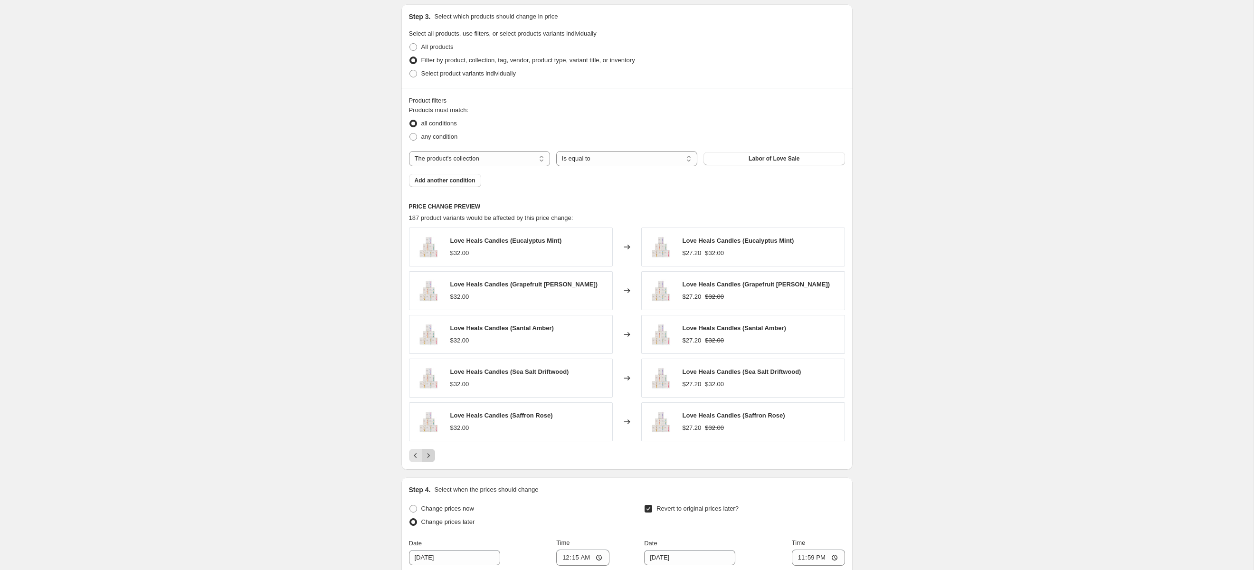
click at [429, 460] on icon "Next" at bounding box center [429, 456] width 10 height 10
click at [430, 466] on icon "Next" at bounding box center [429, 462] width 10 height 10
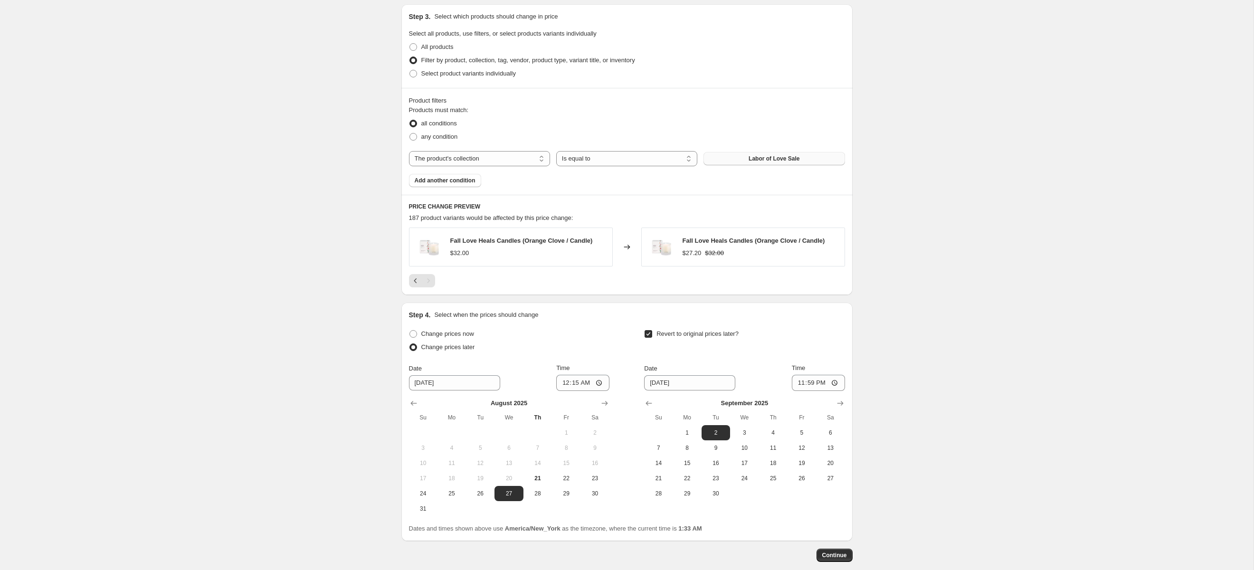
click at [758, 163] on span "Labor of Love Sale" at bounding box center [774, 159] width 51 height 8
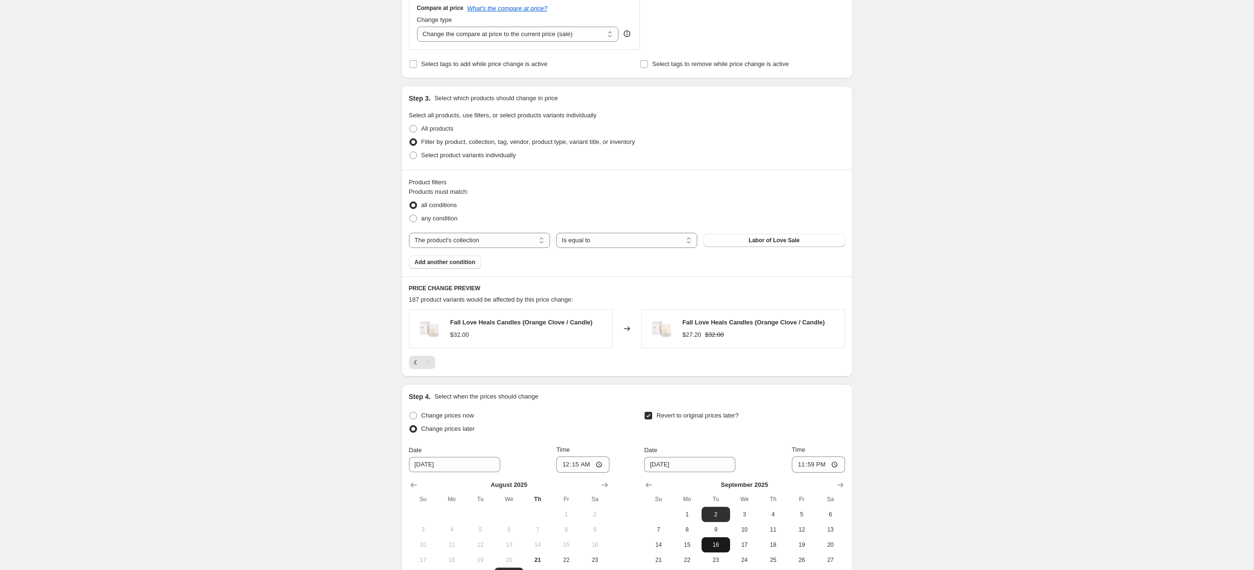
scroll to position [495, 0]
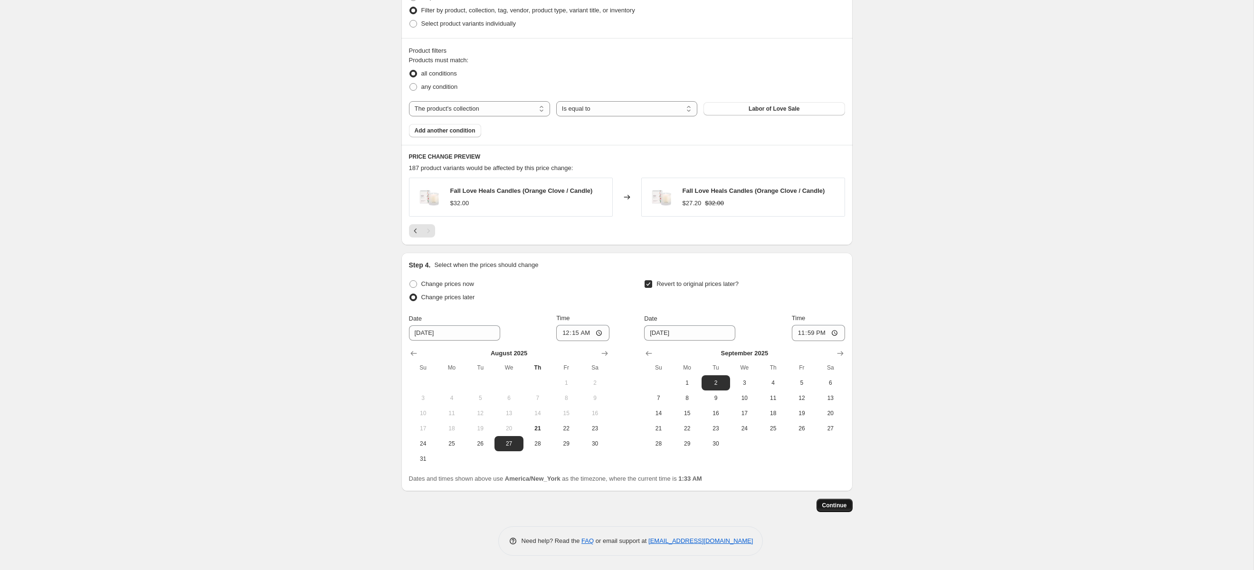
click at [836, 499] on button "Continue" at bounding box center [835, 505] width 36 height 13
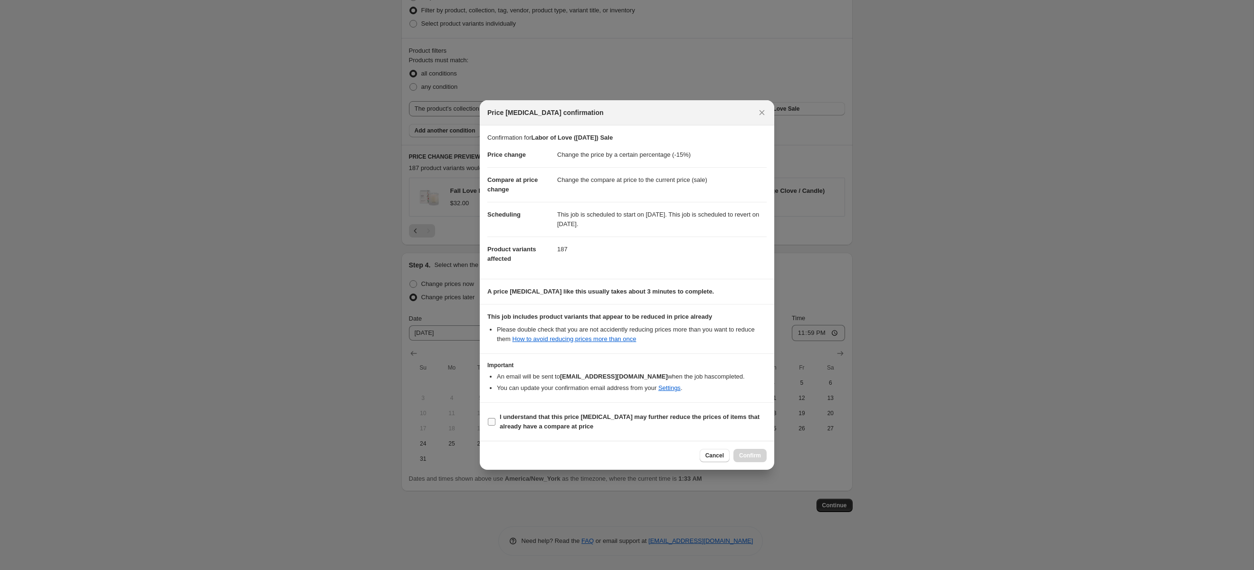
click at [516, 419] on b "I understand that this price change job may further reduce the prices of items …" at bounding box center [630, 421] width 260 height 17
click at [496, 419] on input "I understand that this price change job may further reduce the prices of items …" at bounding box center [492, 422] width 8 height 8
checkbox input "true"
click at [751, 454] on span "Confirm" at bounding box center [750, 456] width 22 height 8
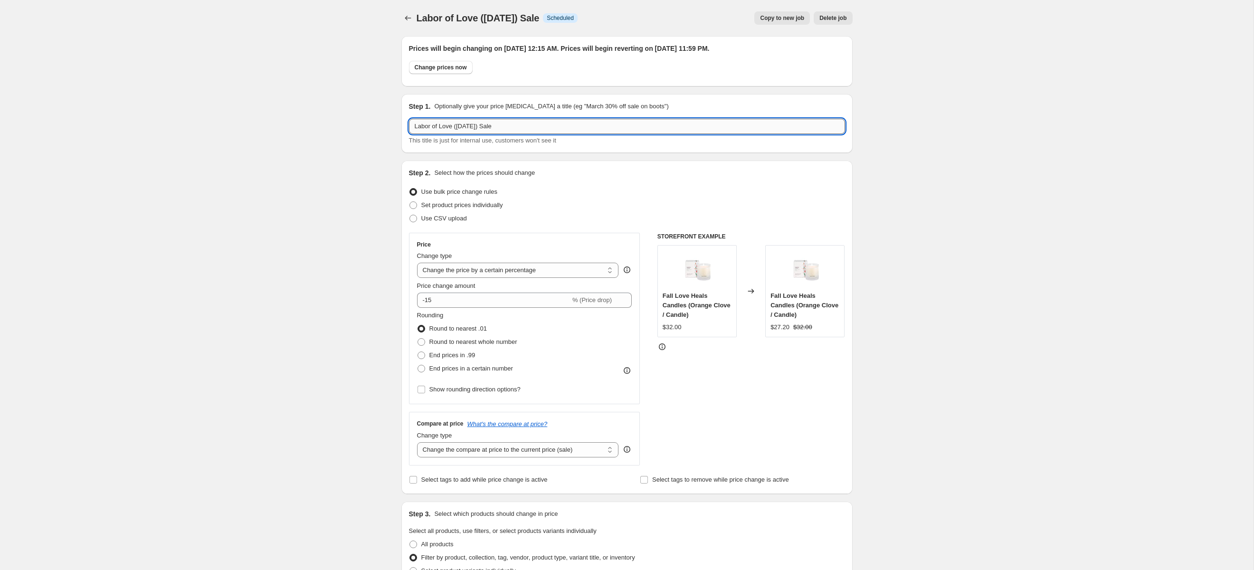
click at [523, 126] on input "Labor of Love ([DATE]) Sale" at bounding box center [627, 126] width 436 height 15
type input "Labor of Love (Labor Day) Sale [8/27 - 9/2]"
click at [349, 106] on div "Labor of Love (Labor Day) Sale. This page is ready Labor of Love (Labor Day) Sa…" at bounding box center [627, 559] width 1254 height 1118
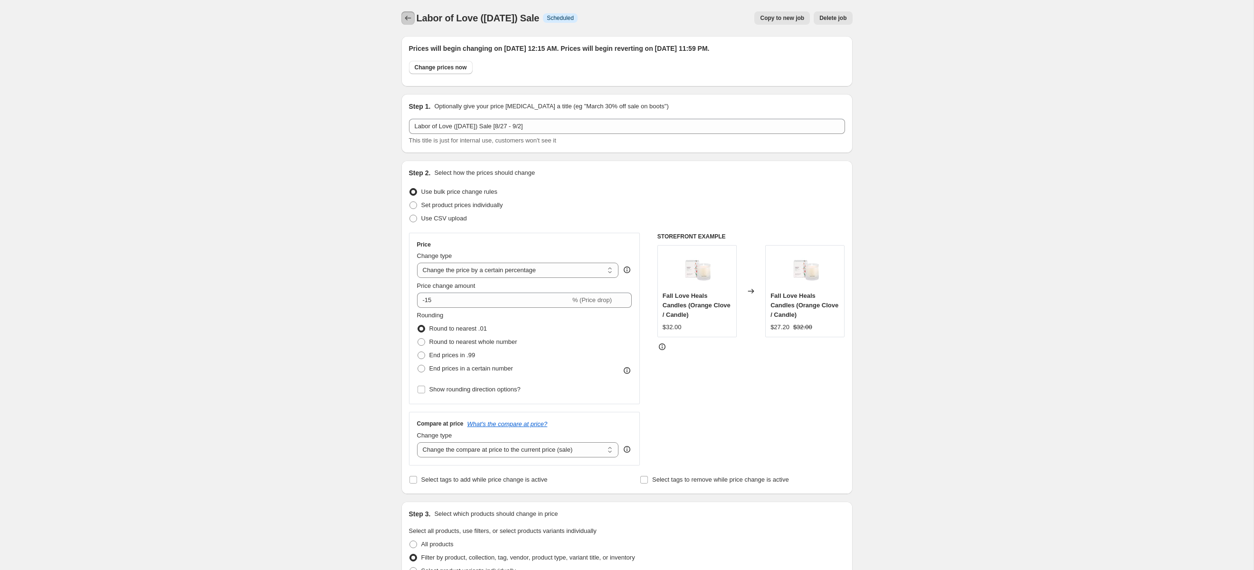
click at [407, 22] on icon "Price change jobs" at bounding box center [408, 18] width 10 height 10
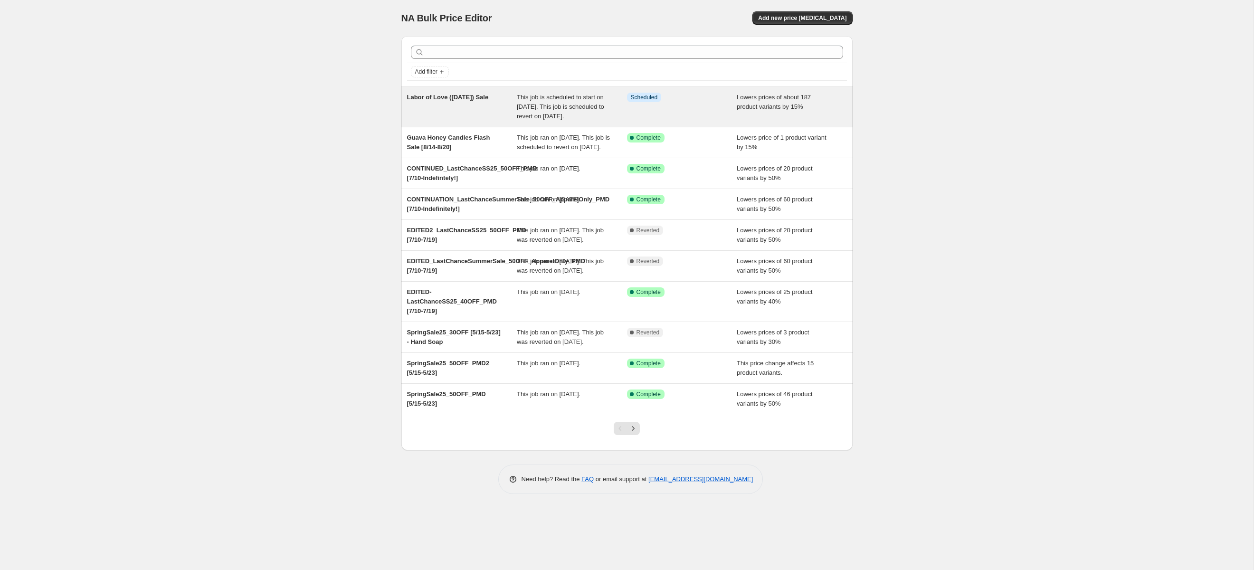
click at [434, 99] on span "Labor of Love ([DATE]) Sale" at bounding box center [448, 97] width 82 height 7
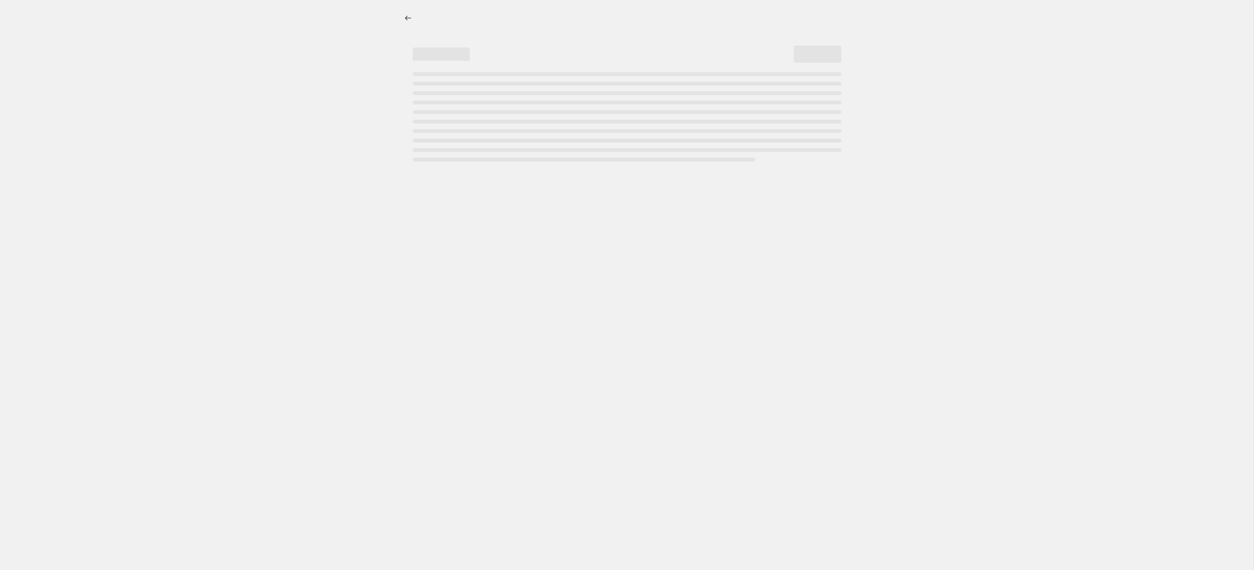
select select "percentage"
select select "collection"
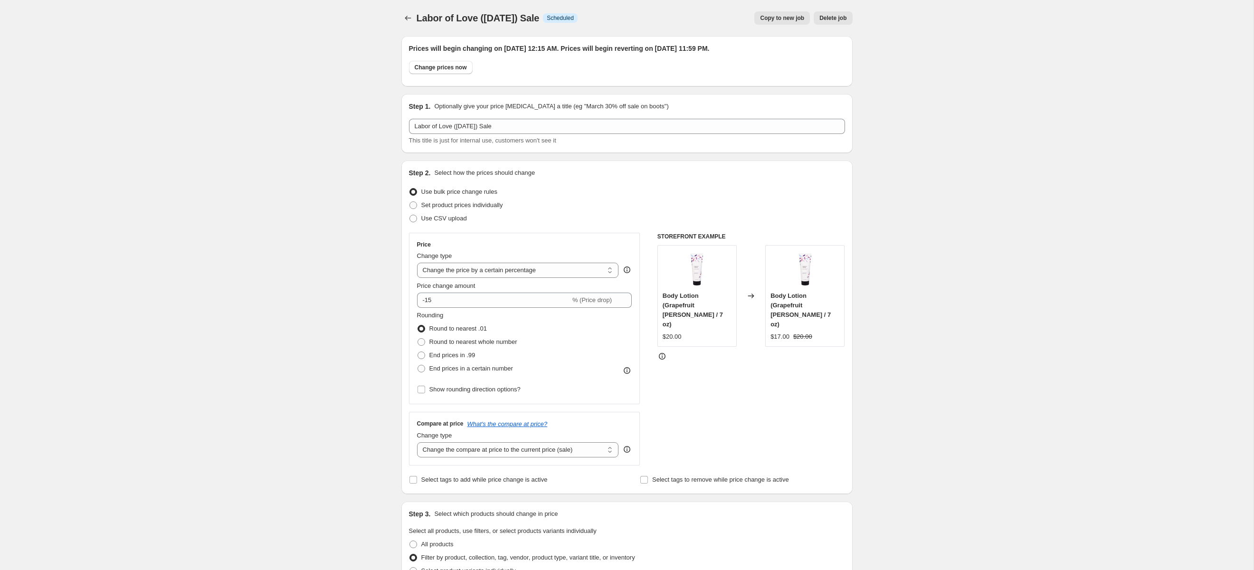
click at [533, 134] on div "Labor of Love (Labor Day) Sale This title is just for internal use, customers w…" at bounding box center [627, 132] width 436 height 27
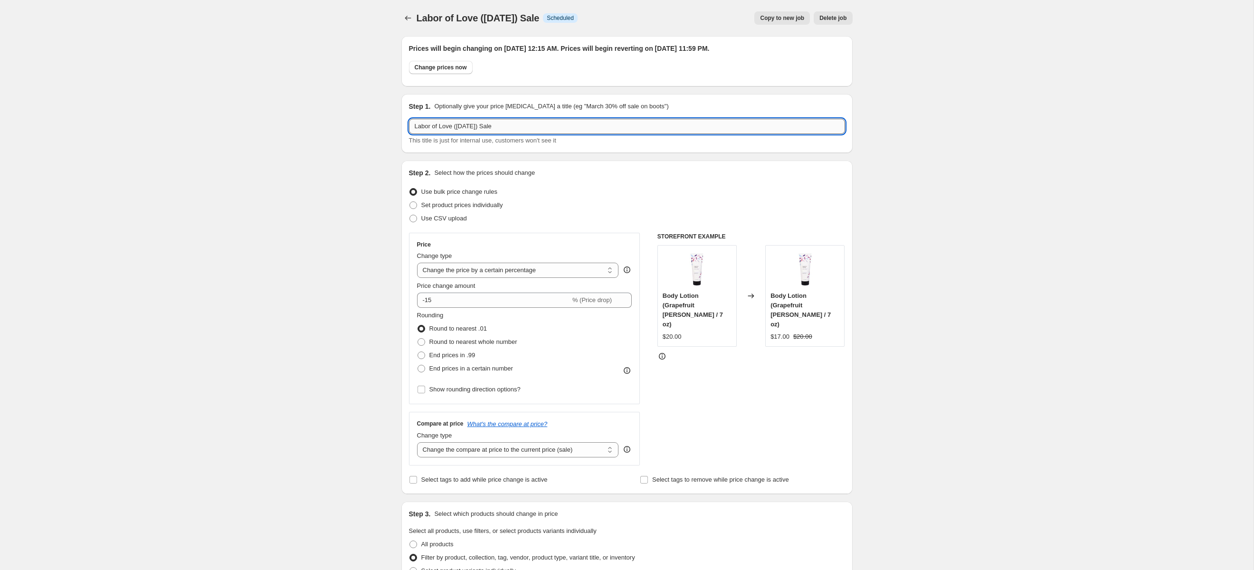
click at [531, 126] on input "Labor of Love ([DATE]) Sale" at bounding box center [627, 126] width 436 height 15
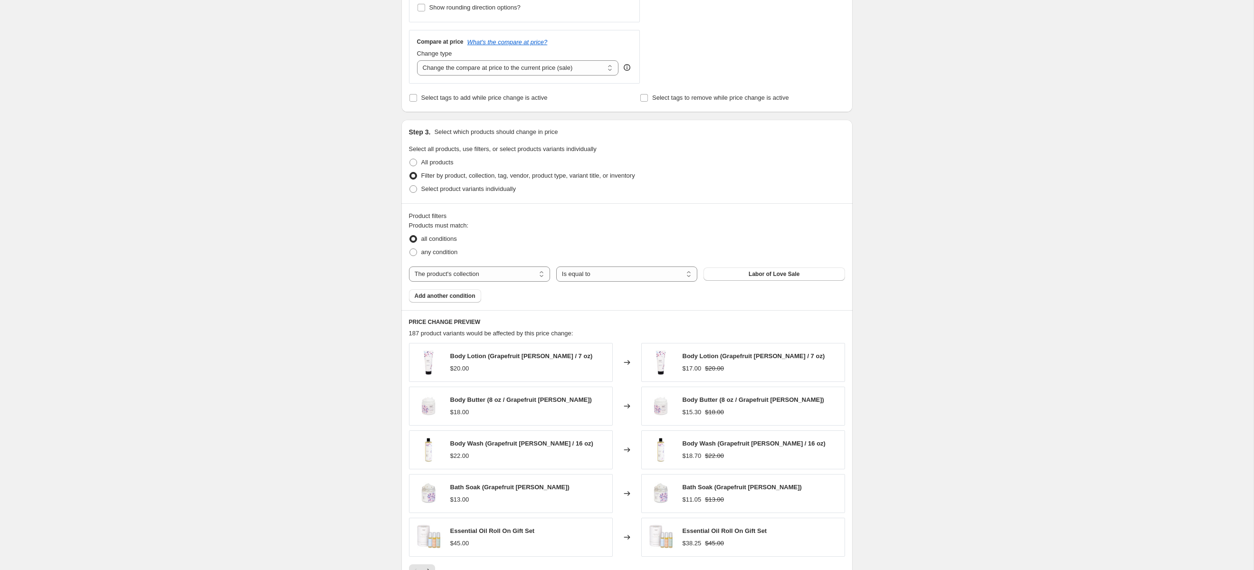
scroll to position [729, 0]
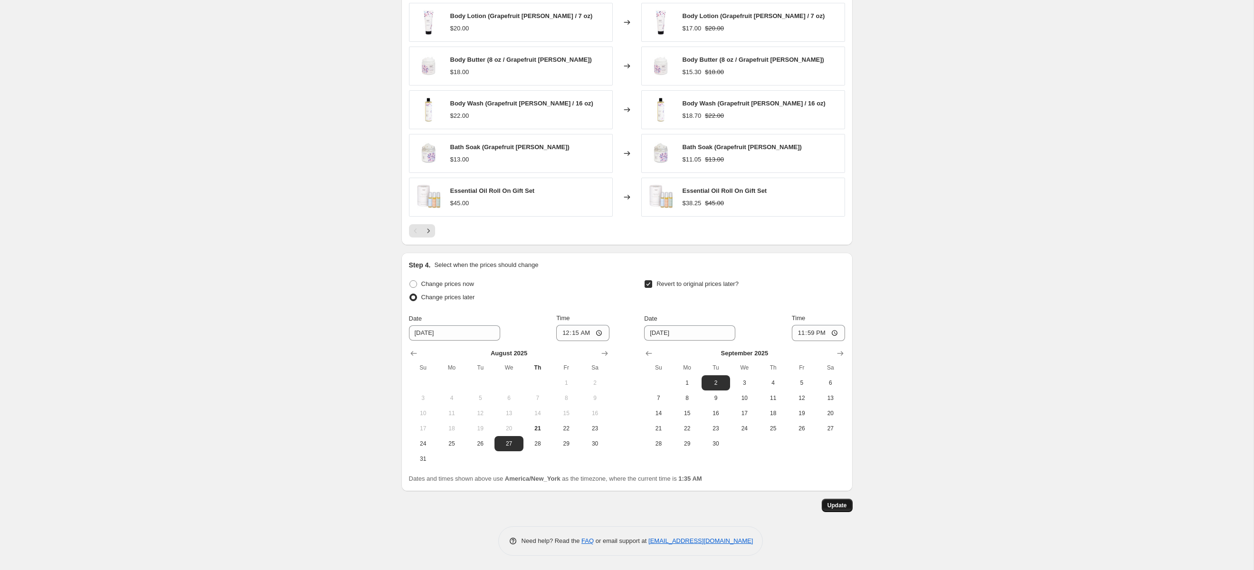
type input "Labor of Love (Labor Day) Sale [8/27 - 9/2]"
click at [831, 506] on span "Update" at bounding box center [837, 506] width 19 height 8
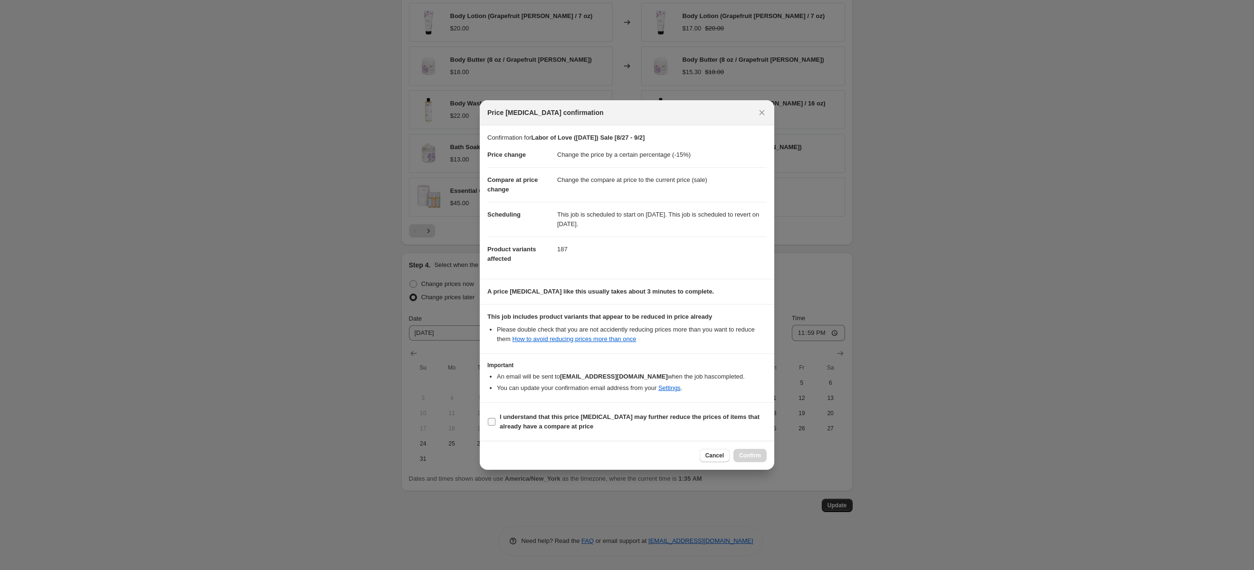
click at [580, 424] on b "I understand that this price change job may further reduce the prices of items …" at bounding box center [630, 421] width 260 height 17
click at [496, 424] on input "I understand that this price change job may further reduce the prices of items …" at bounding box center [492, 422] width 8 height 8
checkbox input "true"
drag, startPoint x: 749, startPoint y: 452, endPoint x: 680, endPoint y: 458, distance: 69.2
click at [749, 452] on button "Confirm" at bounding box center [750, 455] width 33 height 13
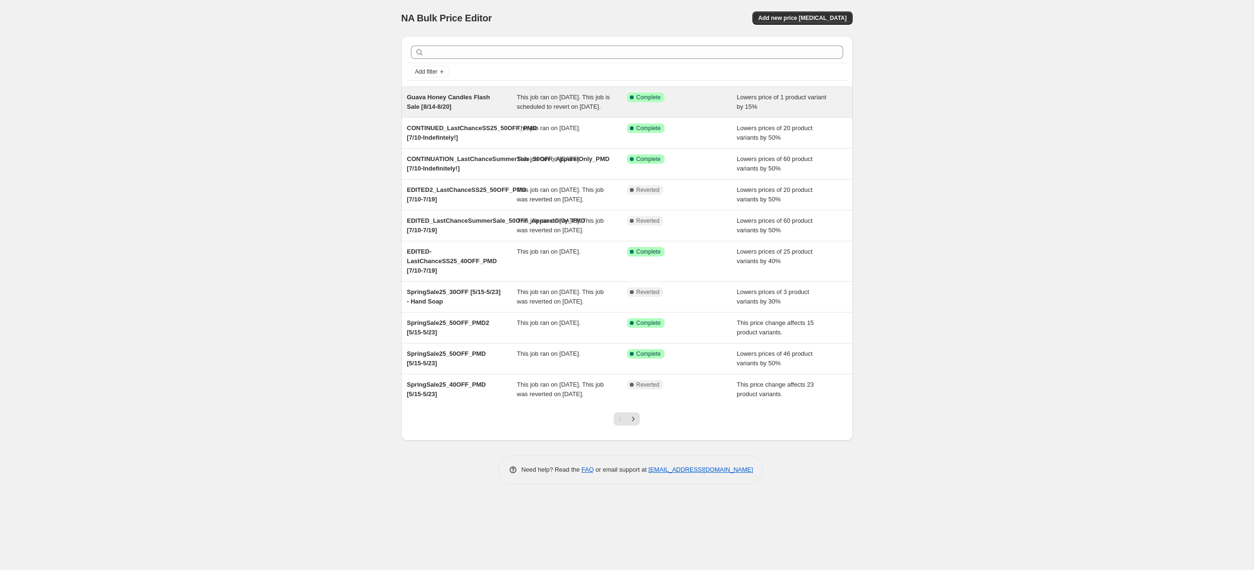
click at [460, 101] on span "Guava Honey Candles Flash Sale [8/14-8/20]" at bounding box center [448, 102] width 83 height 17
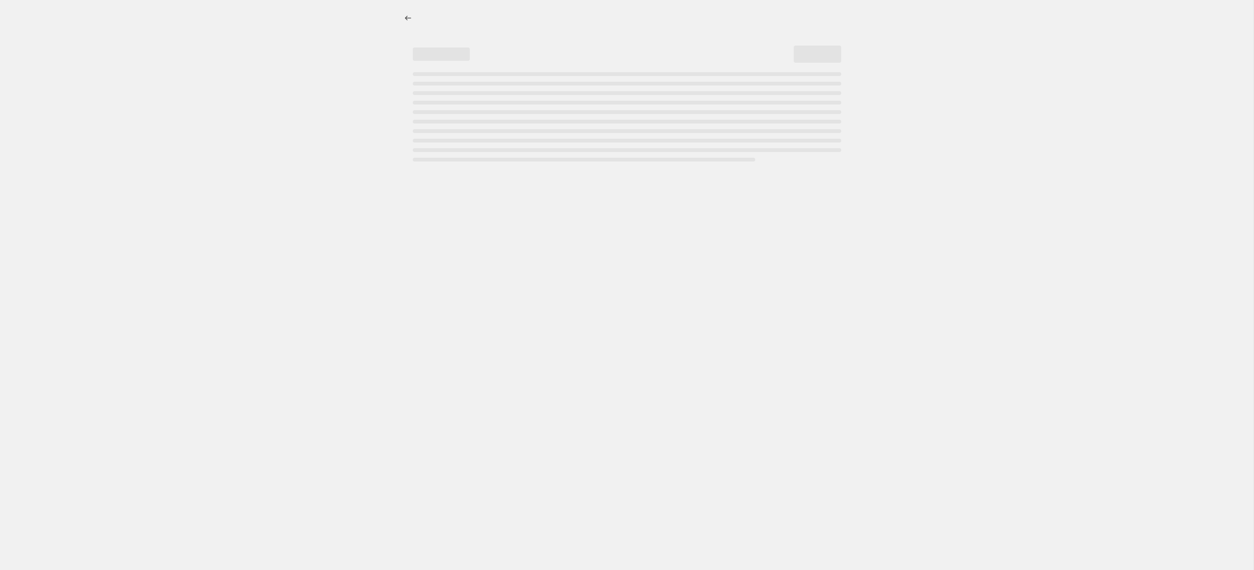
select select "percentage"
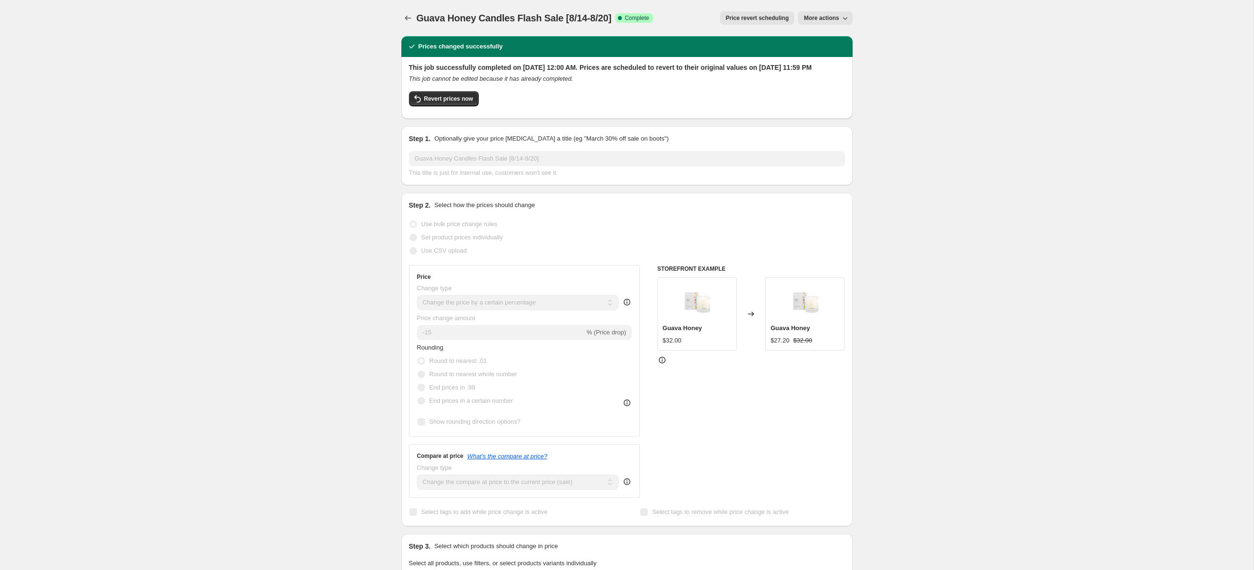
click at [752, 17] on span "Price revert scheduling" at bounding box center [757, 18] width 63 height 8
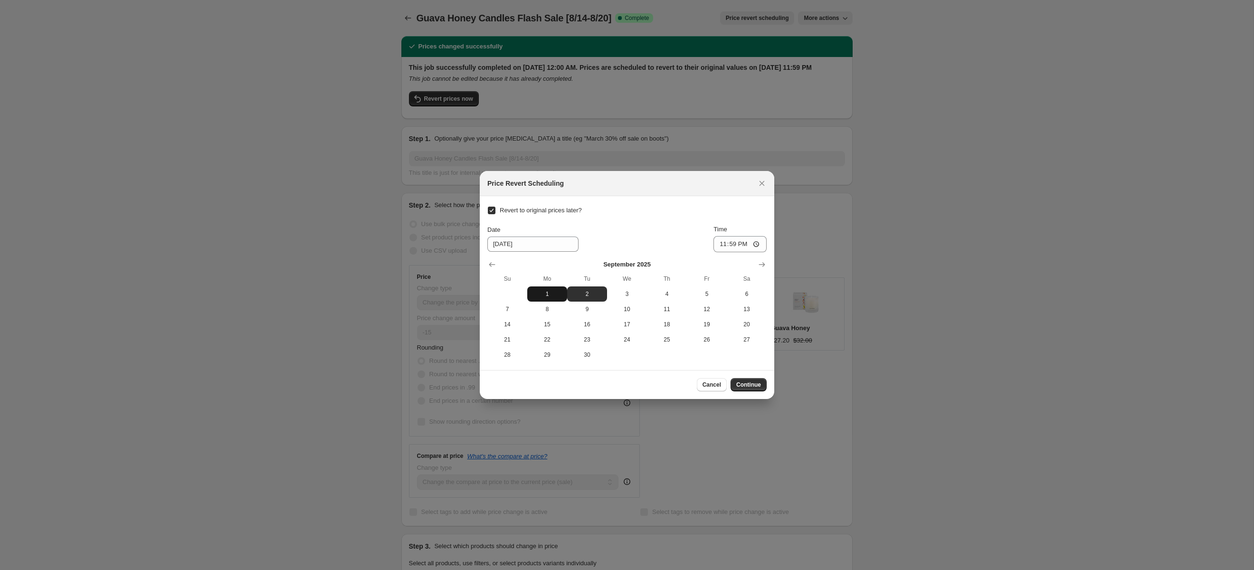
click at [547, 290] on span "1" at bounding box center [547, 294] width 32 height 8
click at [490, 262] on icon "Show previous month, August 2025" at bounding box center [493, 265] width 10 height 10
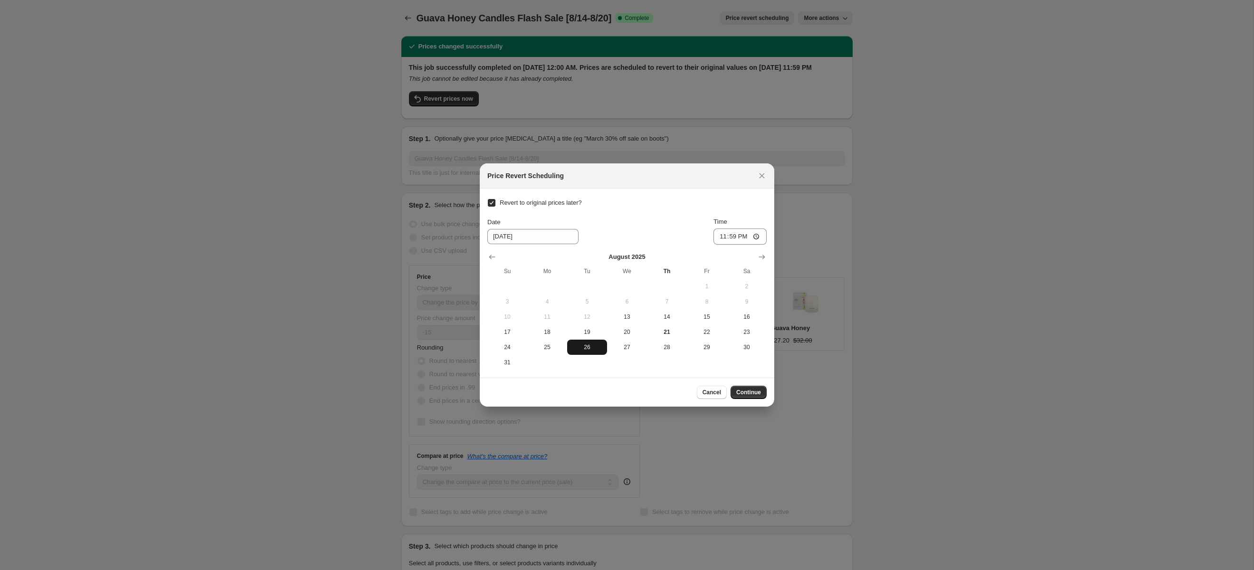
click at [599, 351] on span "26" at bounding box center [587, 348] width 32 height 8
type input "[DATE]"
click at [745, 389] on span "Continue" at bounding box center [748, 393] width 25 height 8
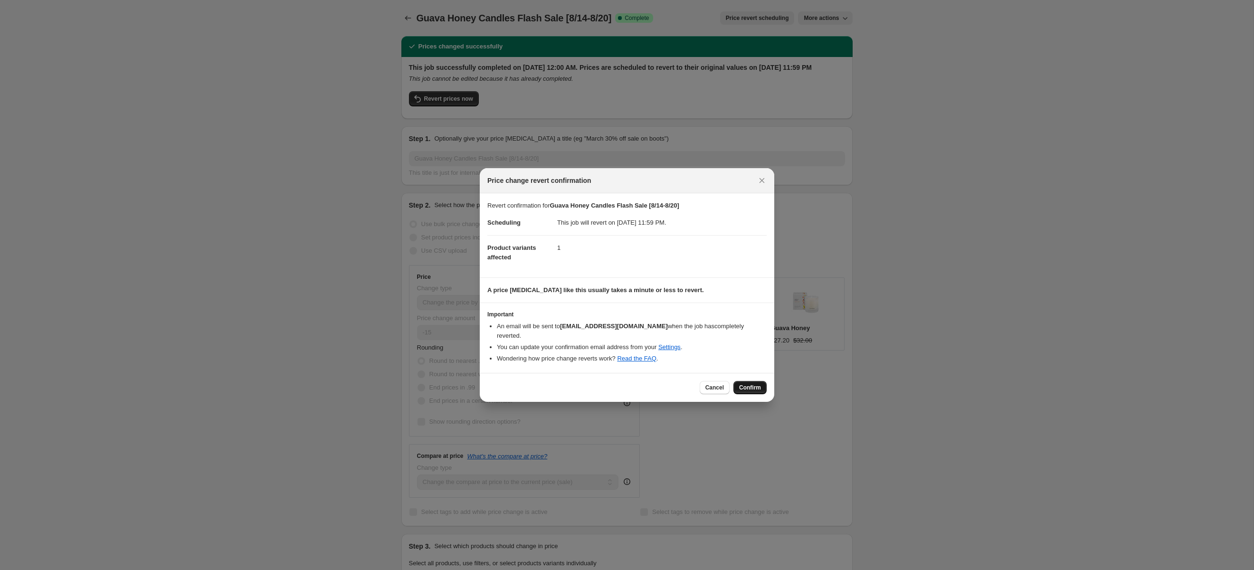
click at [740, 391] on span "Confirm" at bounding box center [750, 388] width 22 height 8
